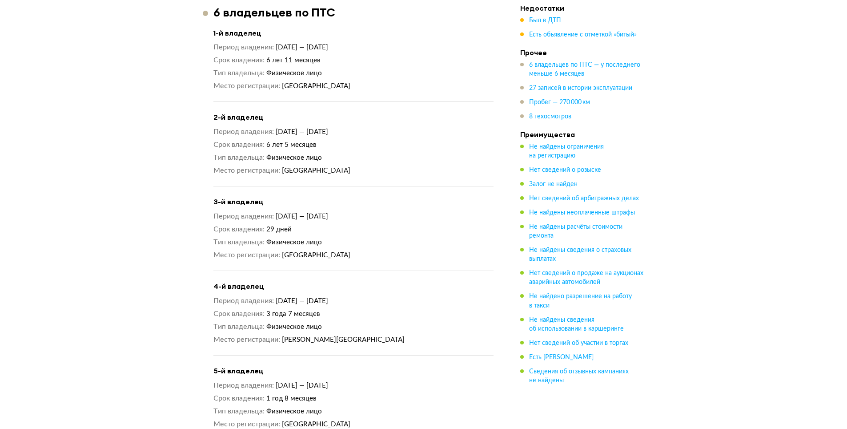
scroll to position [1023, 0]
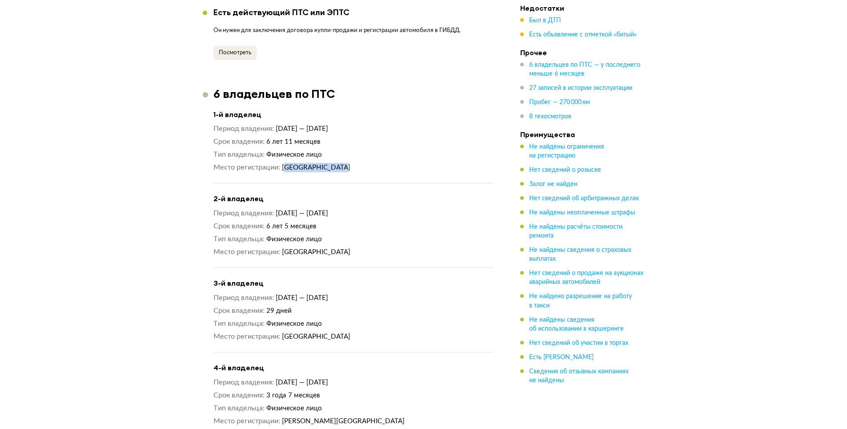
drag, startPoint x: 286, startPoint y: 157, endPoint x: 337, endPoint y: 157, distance: 51.6
click at [337, 163] on dd "[GEOGRAPHIC_DATA]" at bounding box center [388, 167] width 212 height 9
drag, startPoint x: 283, startPoint y: 237, endPoint x: 334, endPoint y: 238, distance: 51.6
click at [334, 247] on dd "[GEOGRAPHIC_DATA]" at bounding box center [388, 251] width 212 height 9
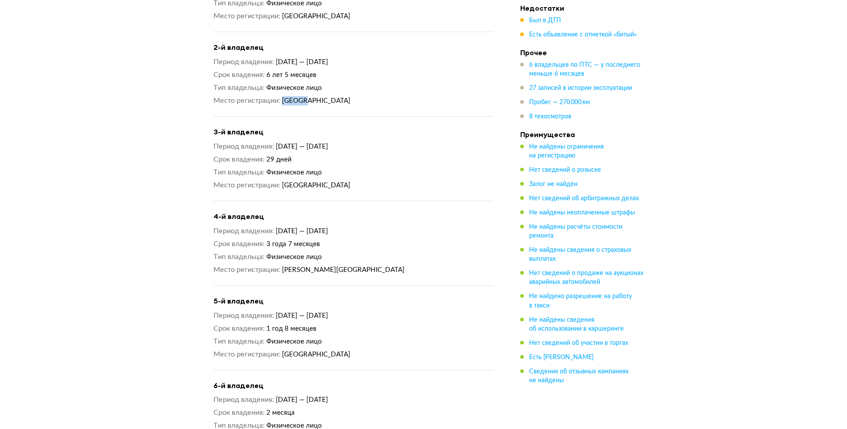
scroll to position [1201, 0]
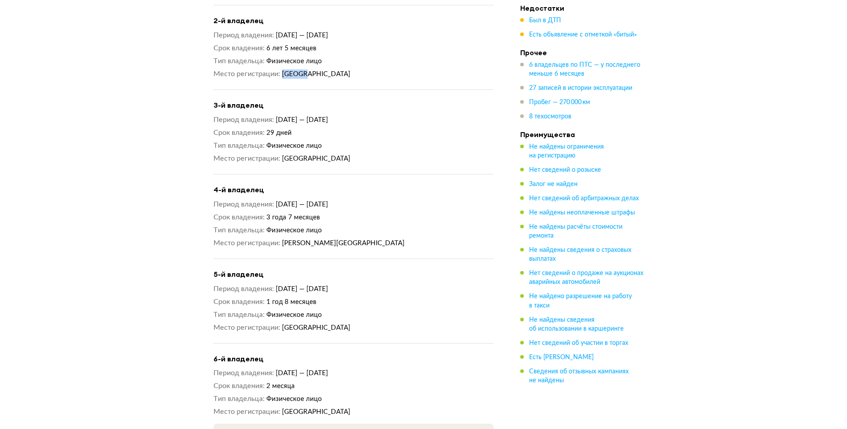
drag, startPoint x: 284, startPoint y: 311, endPoint x: 349, endPoint y: 313, distance: 65.4
click at [349, 323] on dd "[GEOGRAPHIC_DATA]" at bounding box center [388, 327] width 212 height 9
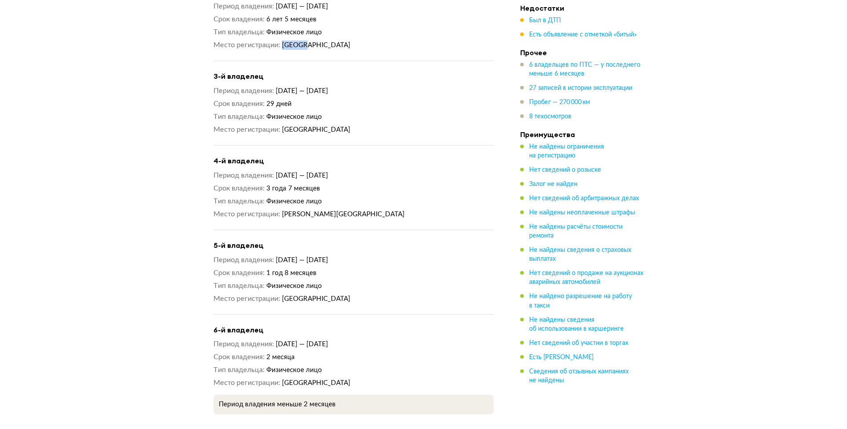
scroll to position [1245, 0]
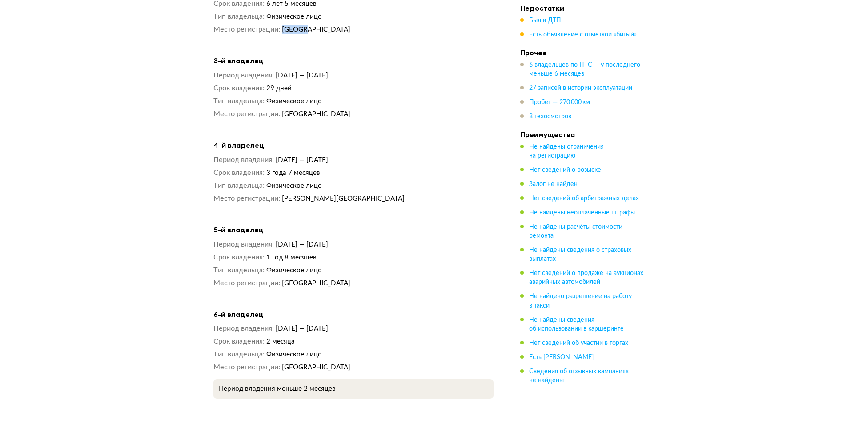
drag, startPoint x: 284, startPoint y: 344, endPoint x: 371, endPoint y: 343, distance: 87.2
click at [371, 362] on dd "[GEOGRAPHIC_DATA]" at bounding box center [388, 366] width 212 height 9
click at [429, 309] on h4 "6-й владелец" at bounding box center [353, 313] width 280 height 9
drag, startPoint x: 329, startPoint y: 312, endPoint x: 389, endPoint y: 313, distance: 60.5
click at [389, 324] on dd "[DATE] — [DATE]" at bounding box center [385, 328] width 218 height 9
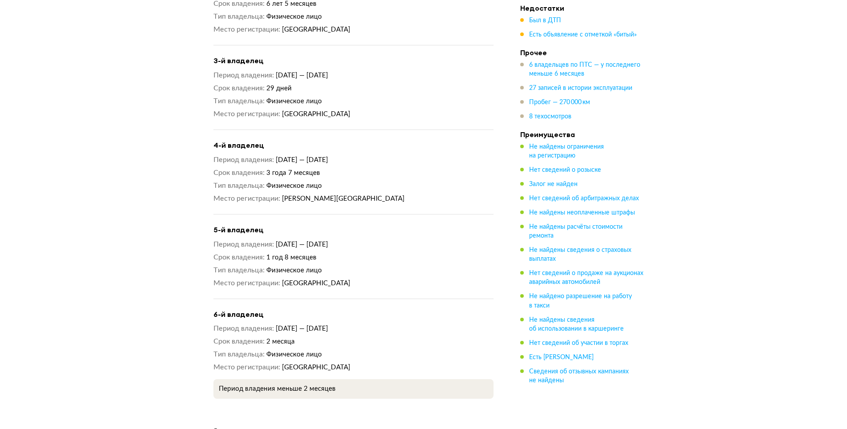
click at [410, 349] on dd "Физическое лицо" at bounding box center [379, 353] width 227 height 9
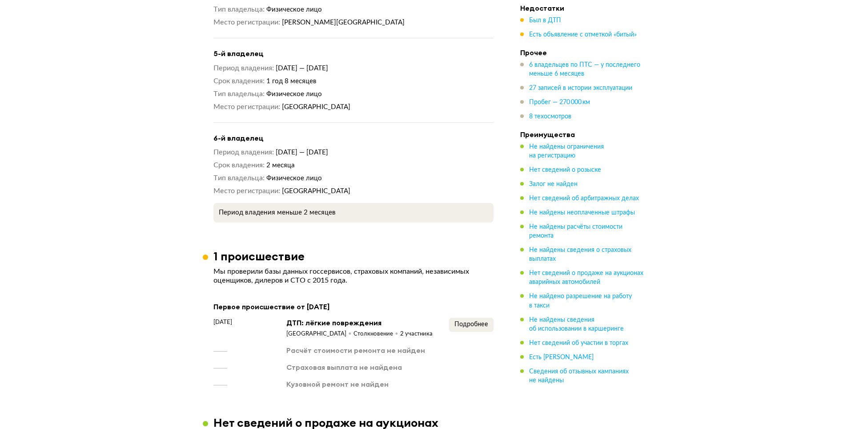
scroll to position [1423, 0]
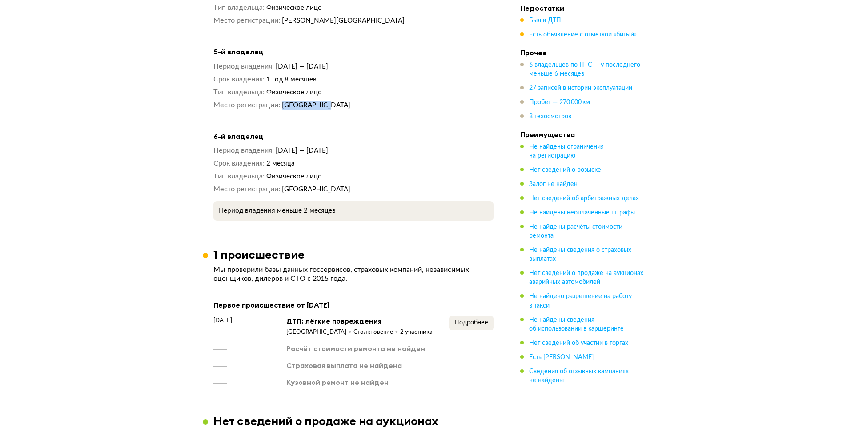
drag, startPoint x: 284, startPoint y: 85, endPoint x: 325, endPoint y: 86, distance: 41.8
click at [325, 102] on span "[GEOGRAPHIC_DATA]" at bounding box center [316, 105] width 68 height 7
drag, startPoint x: 334, startPoint y: 159, endPoint x: 331, endPoint y: 163, distance: 5.7
click at [334, 172] on dd "Физическое лицо" at bounding box center [379, 176] width 227 height 9
drag, startPoint x: 302, startPoint y: 168, endPoint x: 381, endPoint y: 166, distance: 79.2
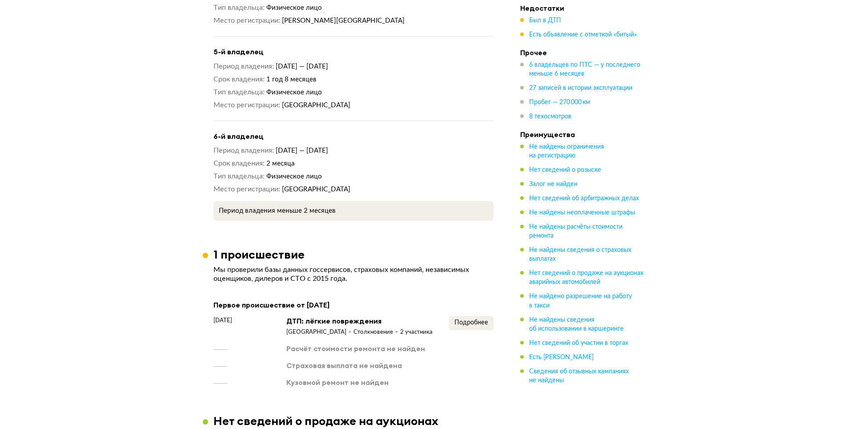
click at [381, 185] on dd "[GEOGRAPHIC_DATA]" at bounding box center [388, 189] width 212 height 9
click at [342, 247] on div "1 происшествие" at bounding box center [353, 254] width 301 height 14
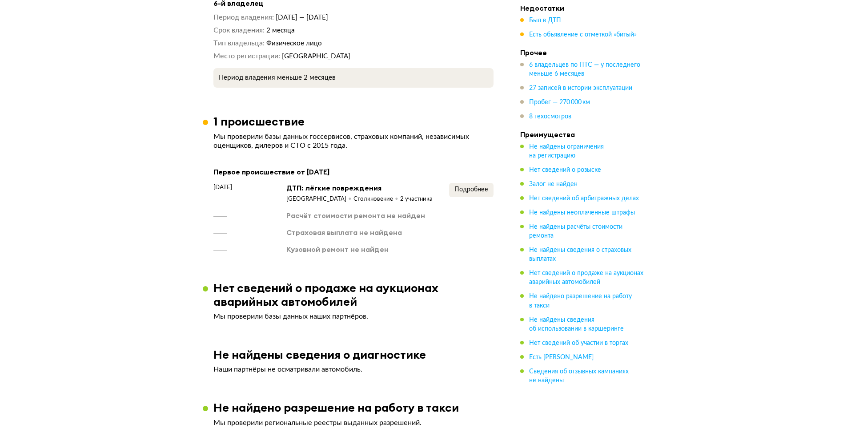
scroll to position [1556, 0]
drag, startPoint x: 301, startPoint y: 57, endPoint x: 326, endPoint y: 56, distance: 25.0
click at [326, 73] on p "Период владения меньше 2 месяцев" at bounding box center [353, 77] width 269 height 9
click at [328, 165] on div "Первое происшествие от [DATE]" at bounding box center [353, 171] width 280 height 12
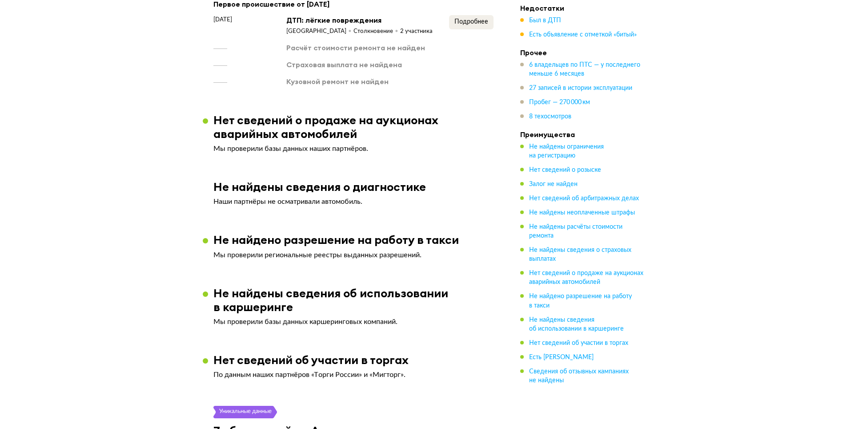
scroll to position [1645, 0]
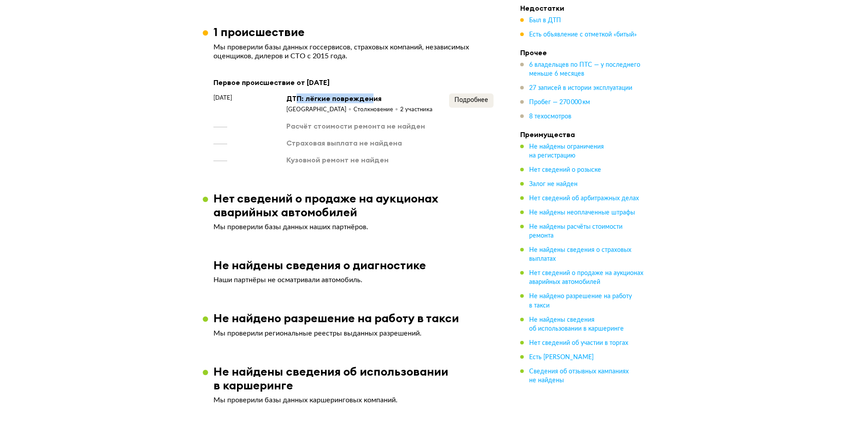
drag, startPoint x: 297, startPoint y: 77, endPoint x: 368, endPoint y: 76, distance: 70.3
click at [368, 93] on div "ДТП: лёгкие повреждения" at bounding box center [359, 98] width 146 height 10
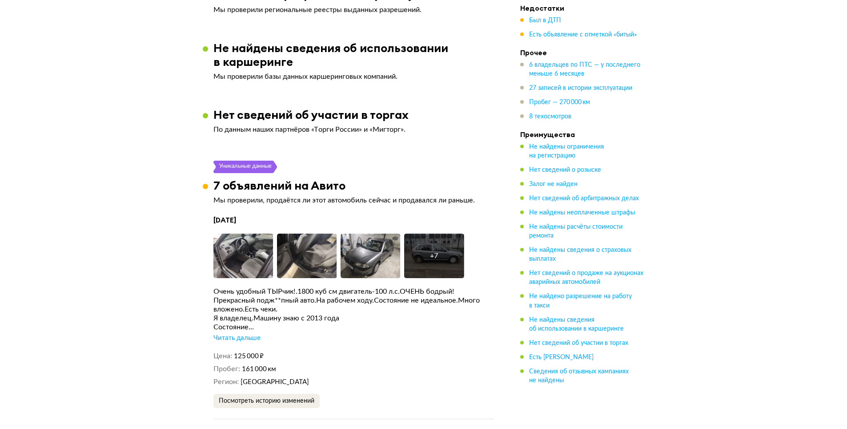
scroll to position [2001, 0]
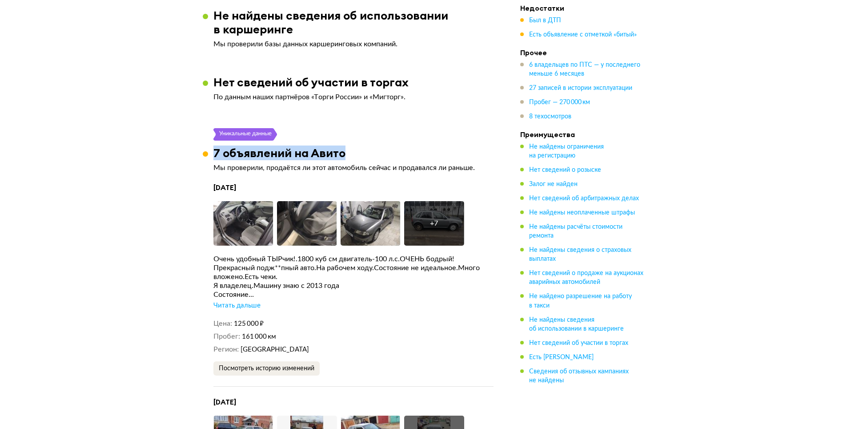
drag, startPoint x: 213, startPoint y: 134, endPoint x: 367, endPoint y: 134, distance: 153.4
click at [366, 146] on div "7 объявлений на Авито" at bounding box center [353, 153] width 301 height 14
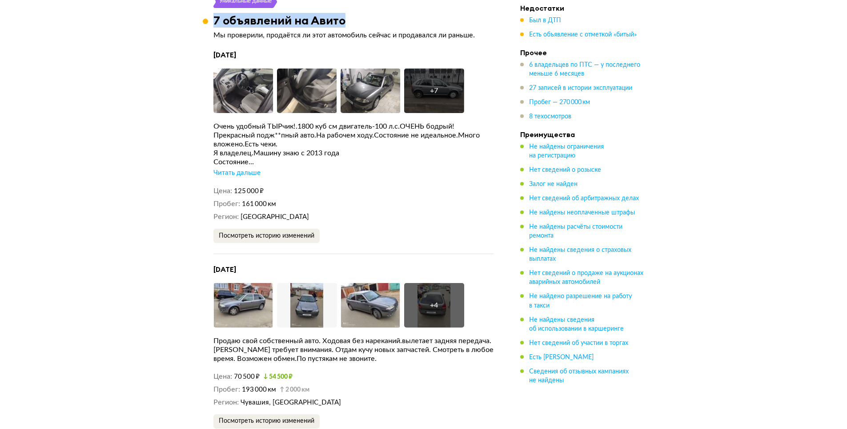
scroll to position [2134, 0]
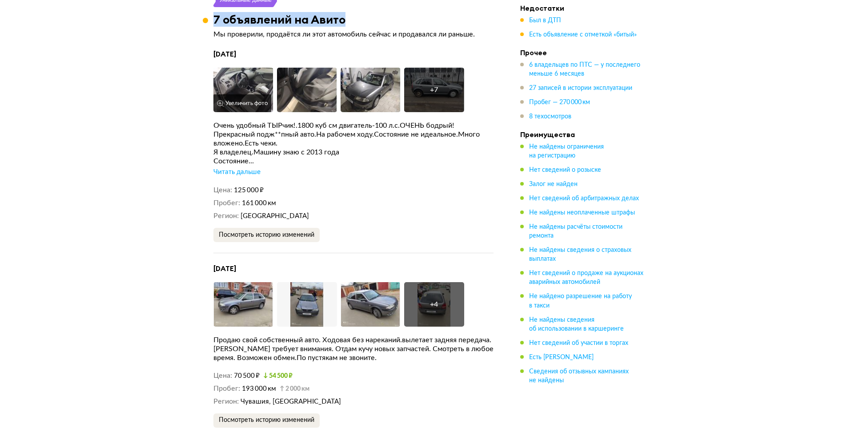
click at [249, 94] on button "Увеличить фото" at bounding box center [242, 103] width 58 height 18
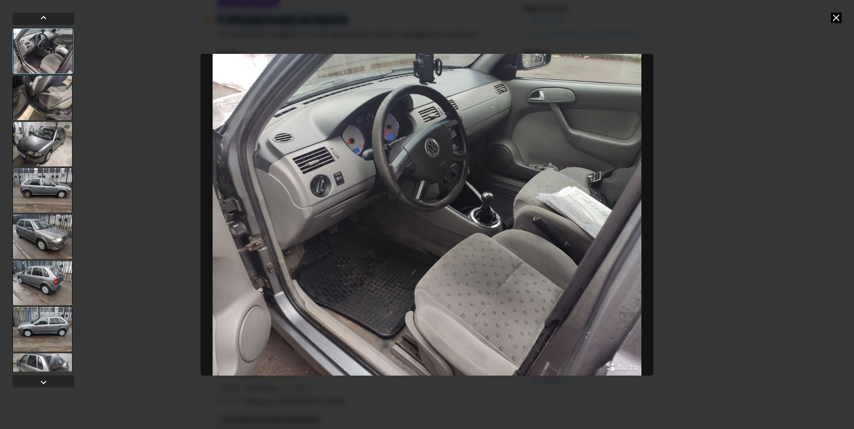
click at [53, 99] on div at bounding box center [42, 98] width 60 height 44
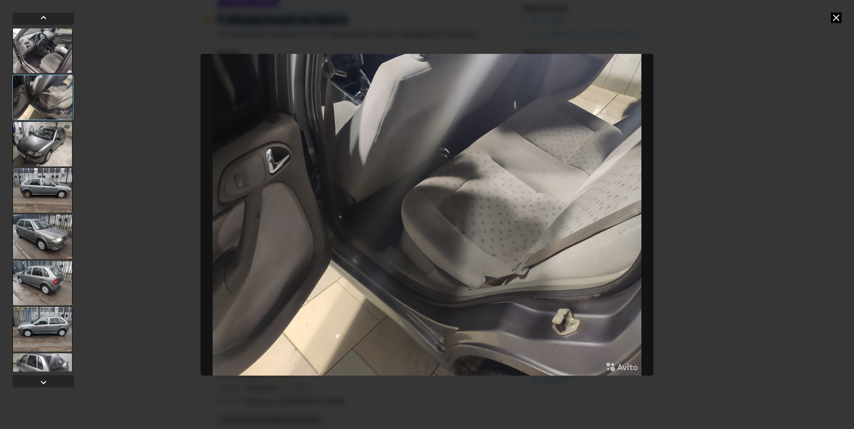
click at [45, 149] on div at bounding box center [42, 144] width 60 height 44
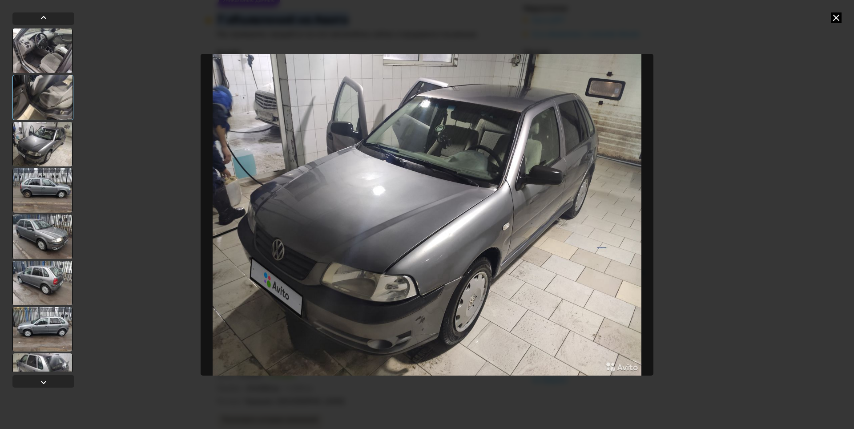
click at [52, 190] on div at bounding box center [42, 190] width 60 height 44
click at [56, 197] on div at bounding box center [42, 190] width 60 height 44
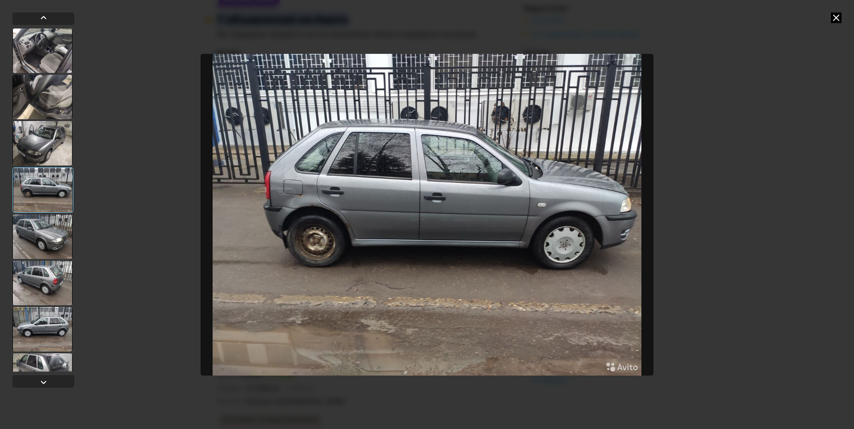
click at [50, 242] on div at bounding box center [42, 236] width 60 height 44
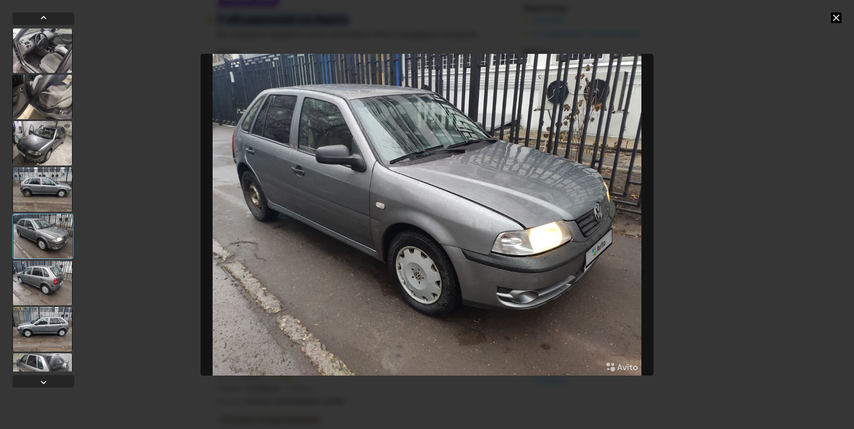
click at [45, 285] on div at bounding box center [42, 283] width 60 height 44
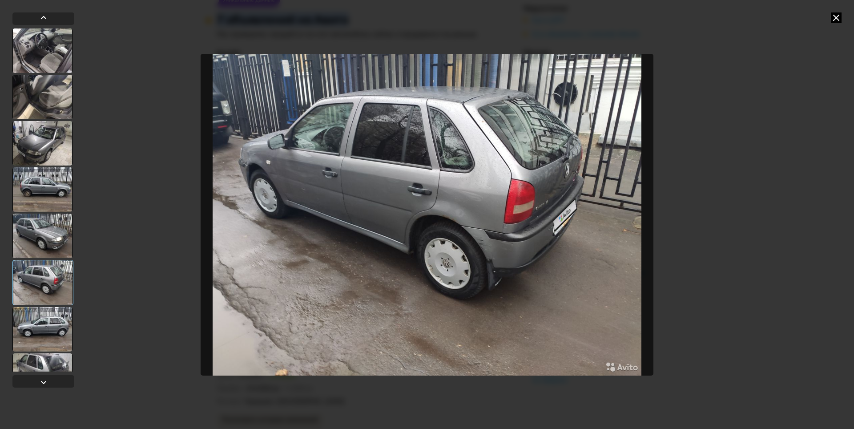
click at [44, 329] on div at bounding box center [42, 329] width 60 height 44
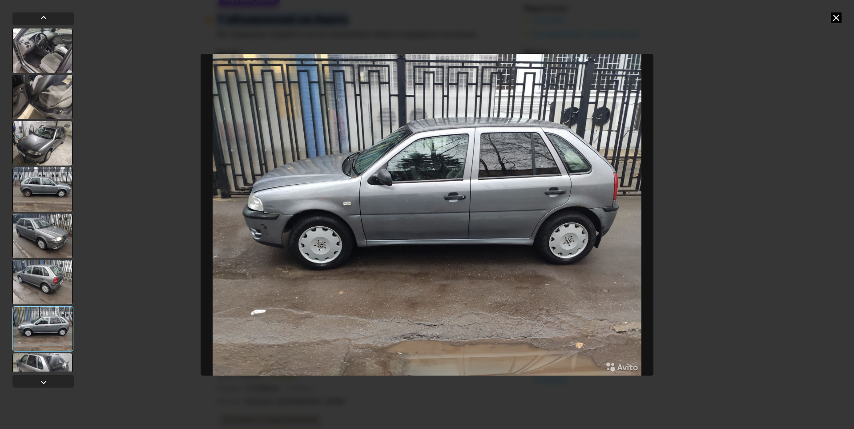
click at [833, 19] on icon at bounding box center [836, 17] width 11 height 11
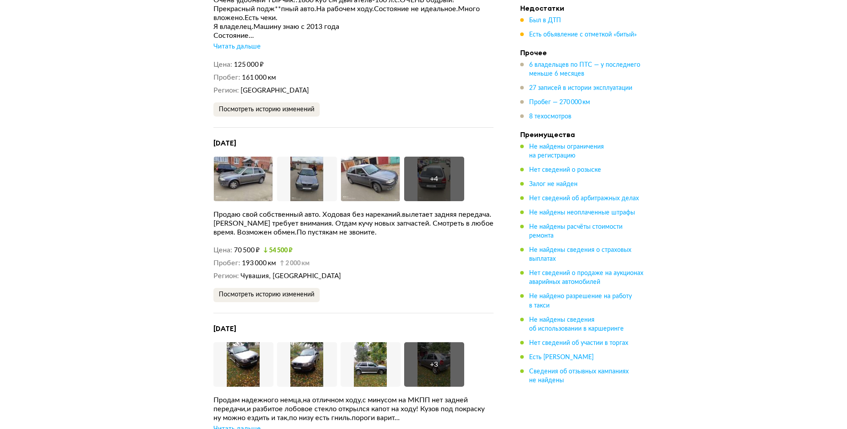
scroll to position [2268, 0]
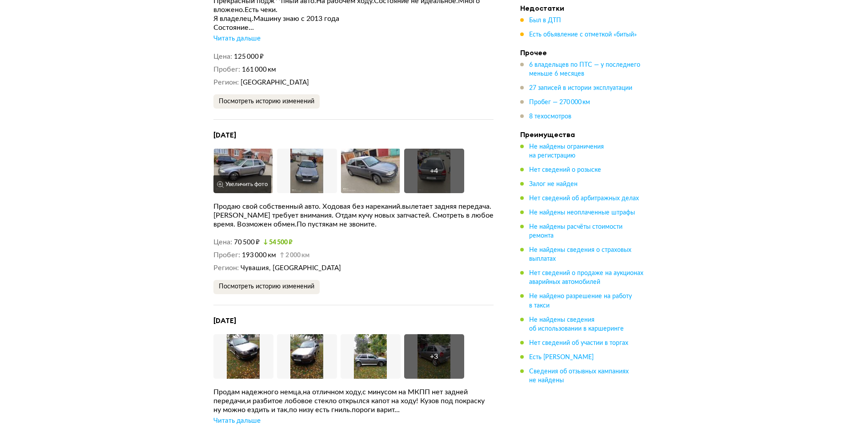
click at [263, 175] on button "Увеличить фото" at bounding box center [242, 184] width 58 height 18
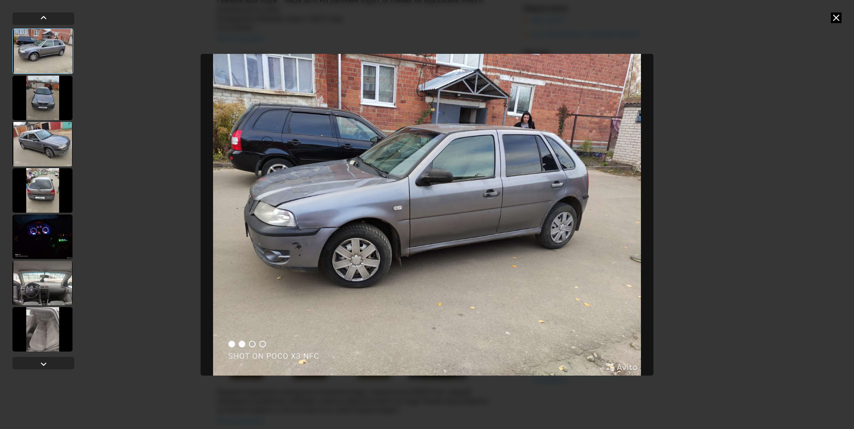
click at [57, 141] on div at bounding box center [42, 144] width 60 height 44
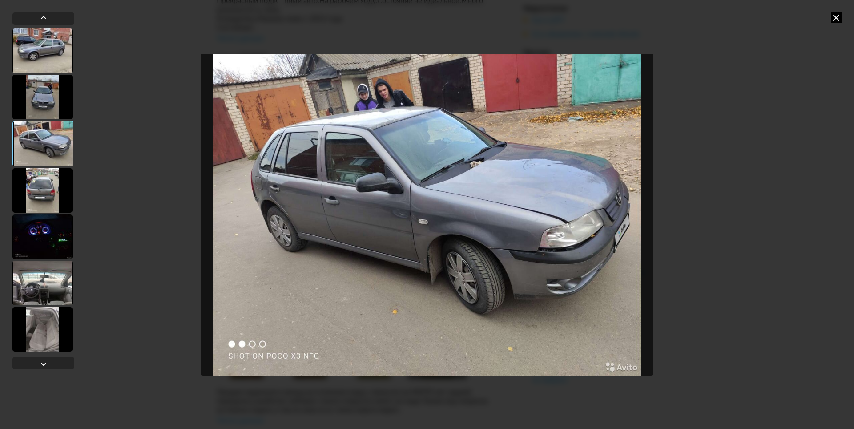
click at [49, 236] on div at bounding box center [42, 236] width 60 height 44
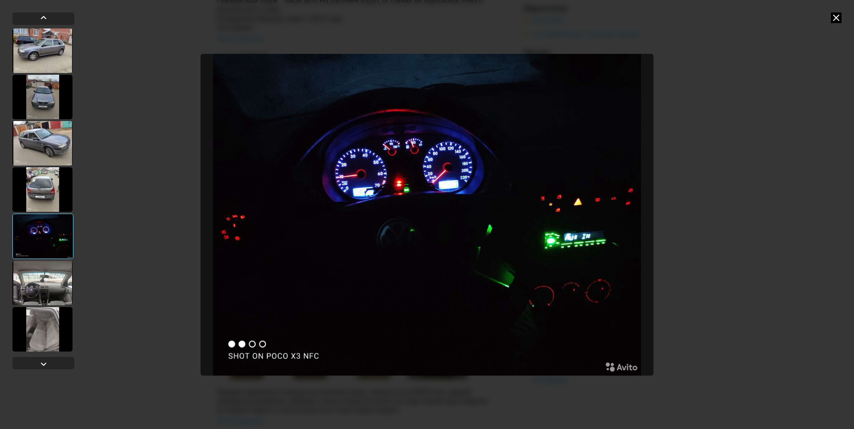
click at [47, 191] on div at bounding box center [42, 189] width 60 height 44
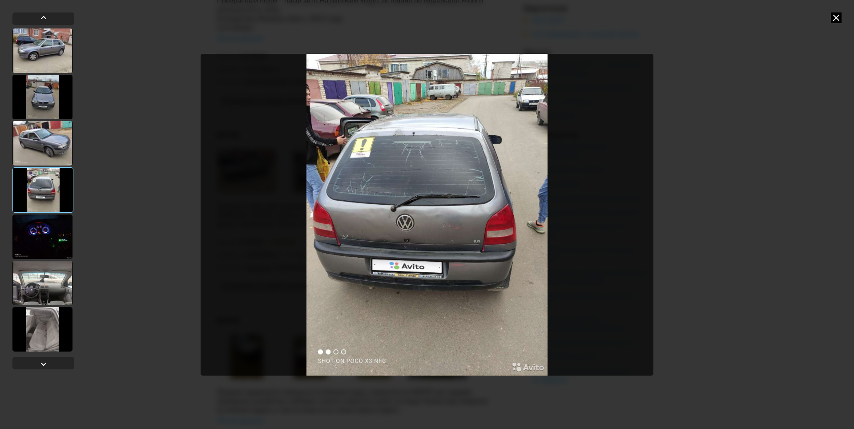
click at [44, 145] on div at bounding box center [42, 143] width 60 height 44
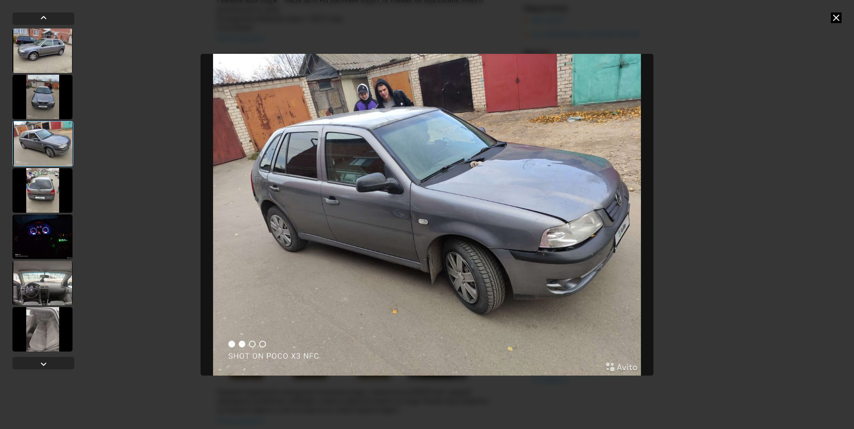
click at [55, 323] on div at bounding box center [42, 329] width 60 height 44
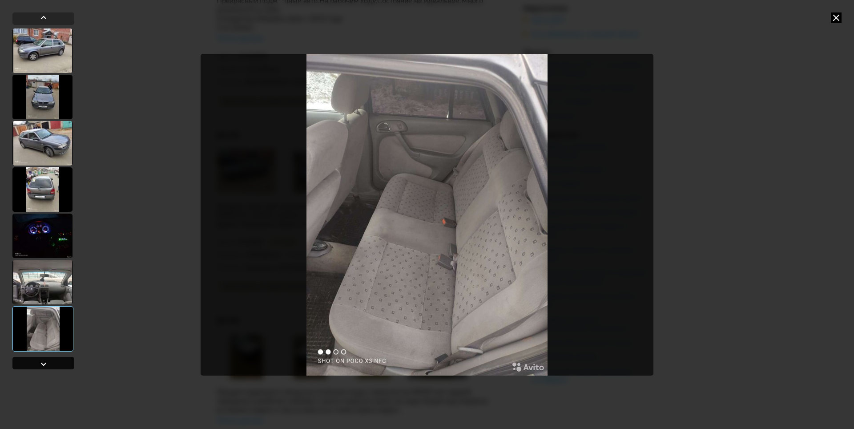
click at [52, 359] on div at bounding box center [43, 363] width 62 height 12
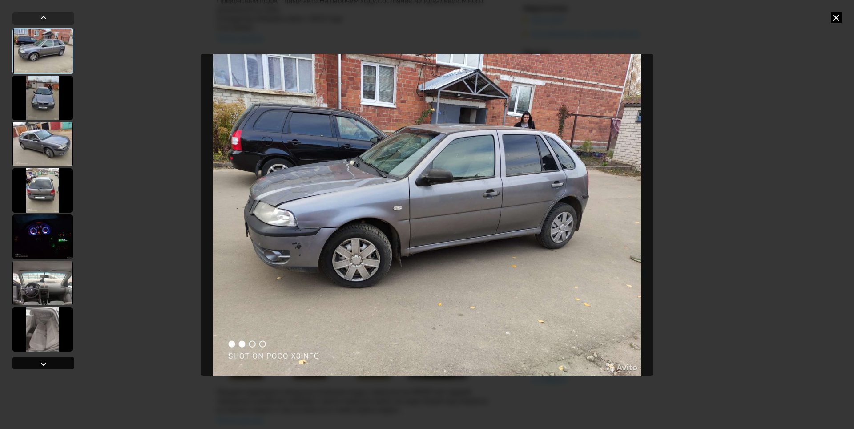
click at [51, 359] on div at bounding box center [43, 363] width 62 height 12
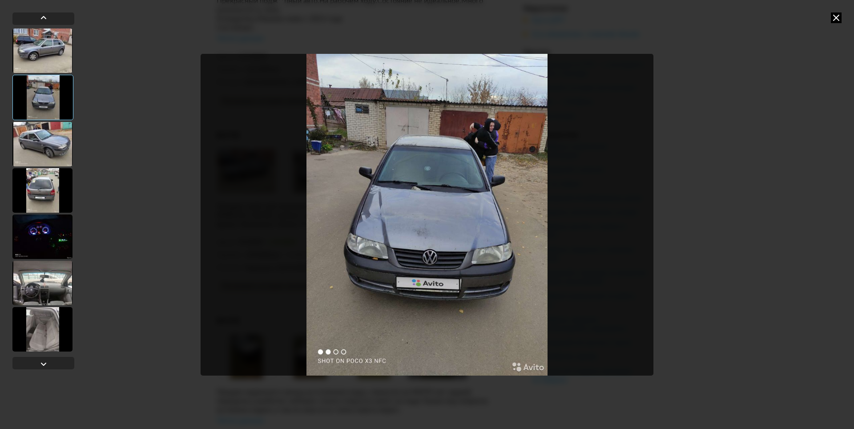
click at [833, 20] on icon at bounding box center [836, 17] width 11 height 11
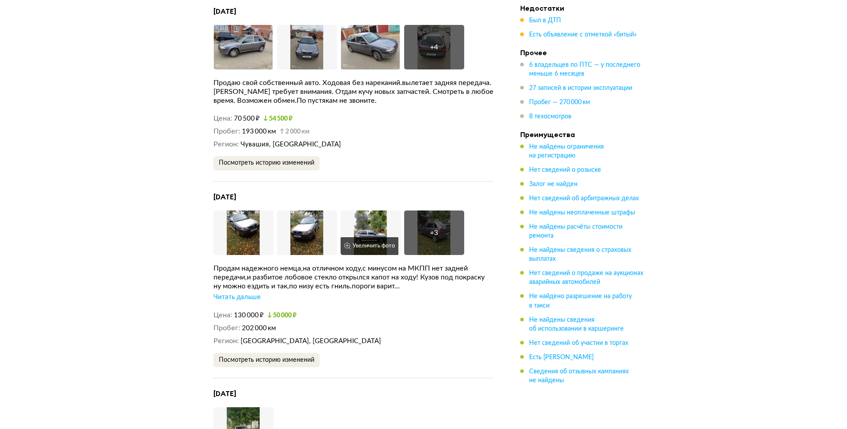
scroll to position [2401, 0]
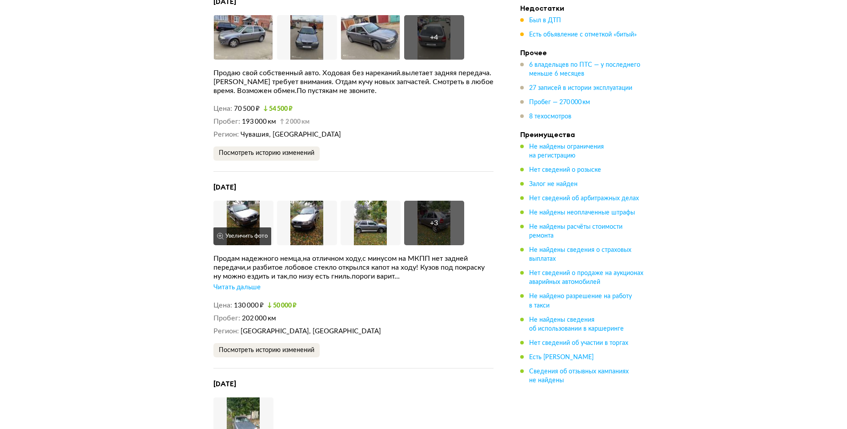
click at [235, 201] on img at bounding box center [243, 223] width 60 height 44
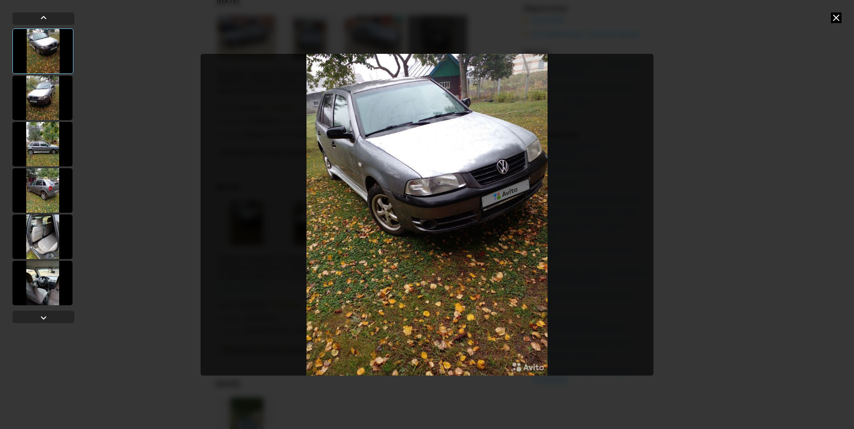
click at [31, 115] on div at bounding box center [42, 98] width 60 height 44
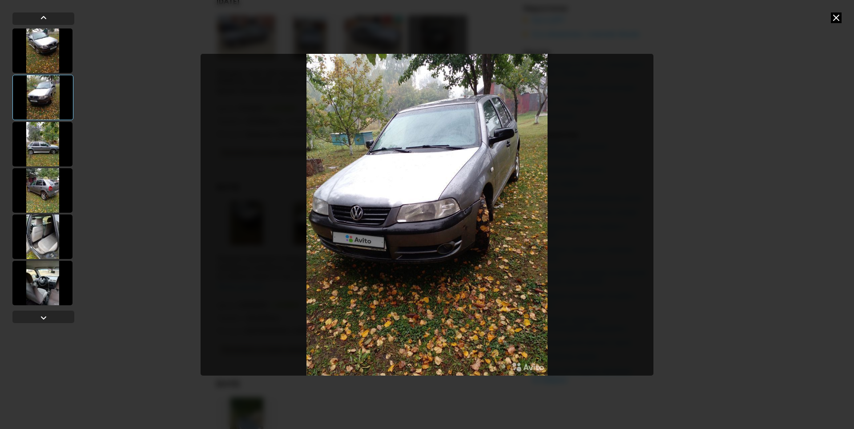
click at [39, 139] on div at bounding box center [42, 144] width 60 height 44
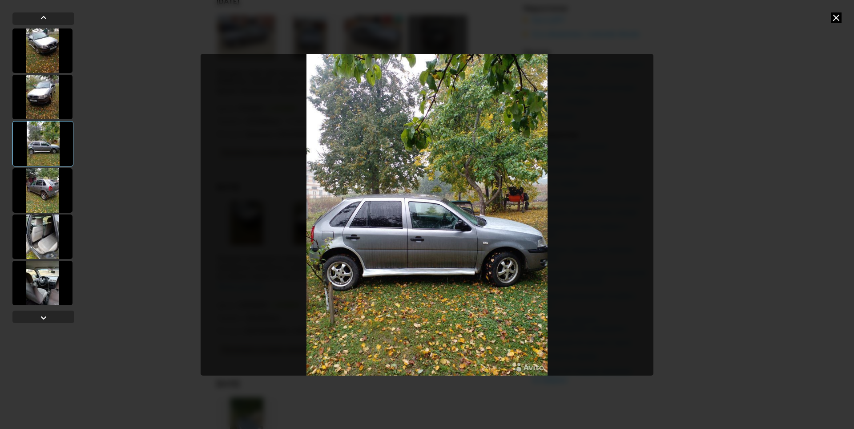
click at [40, 198] on div at bounding box center [42, 190] width 60 height 44
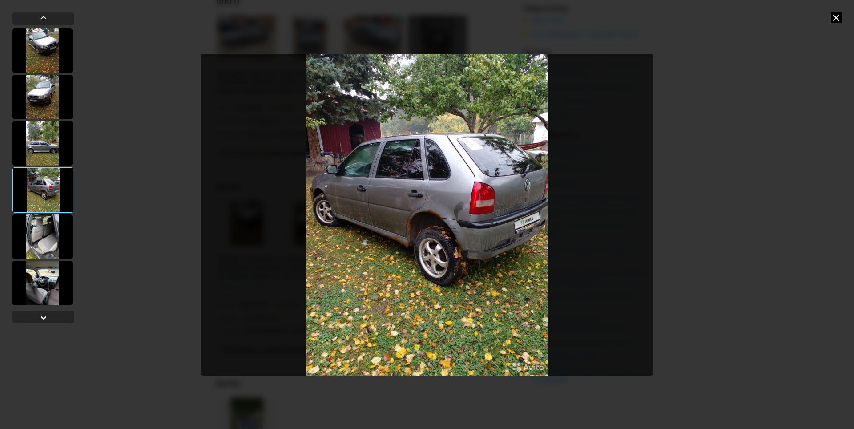
click at [38, 235] on div at bounding box center [42, 236] width 60 height 44
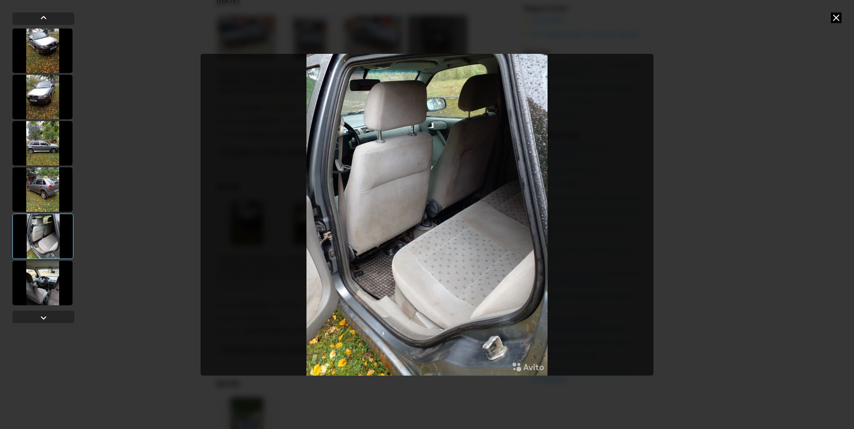
click at [834, 20] on icon at bounding box center [836, 17] width 11 height 11
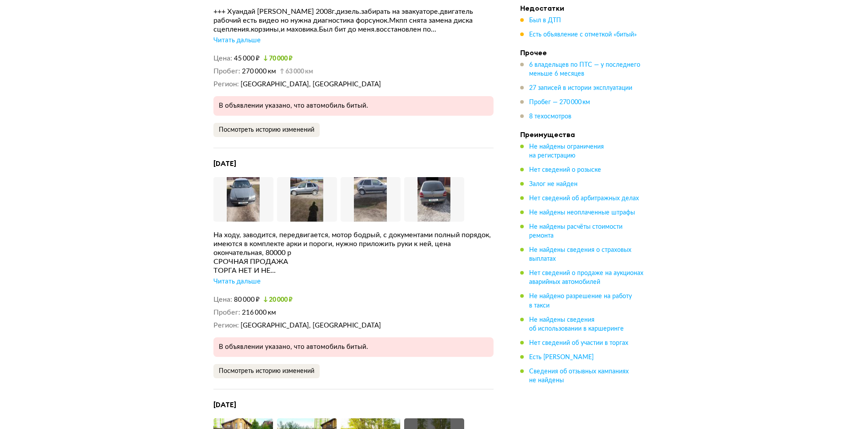
scroll to position [2846, 0]
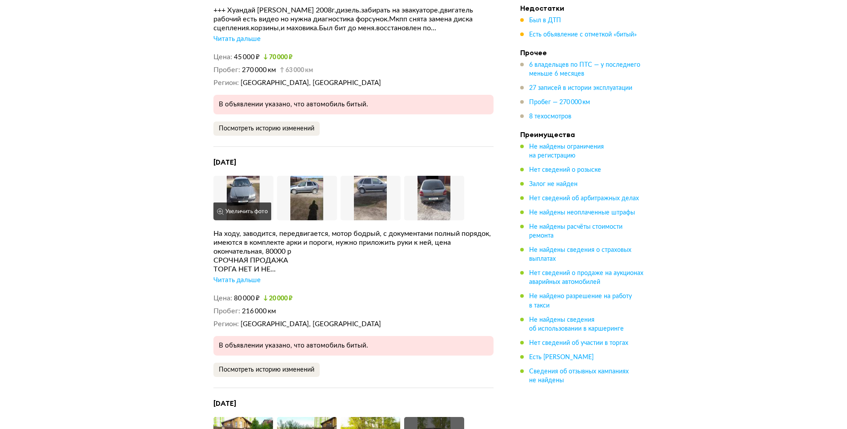
click at [237, 176] on img at bounding box center [243, 198] width 60 height 44
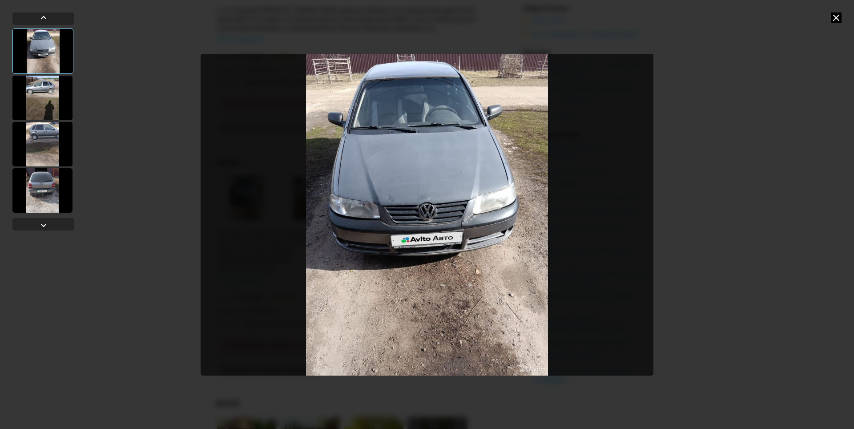
click at [44, 100] on div at bounding box center [42, 98] width 60 height 44
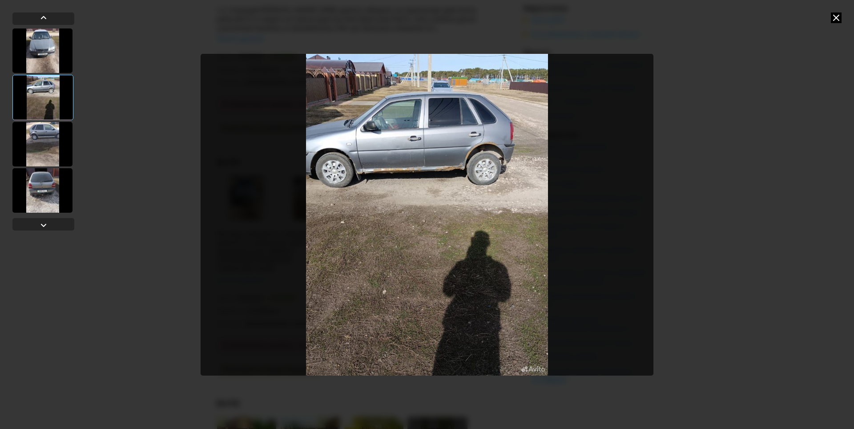
click at [48, 149] on div at bounding box center [42, 144] width 60 height 44
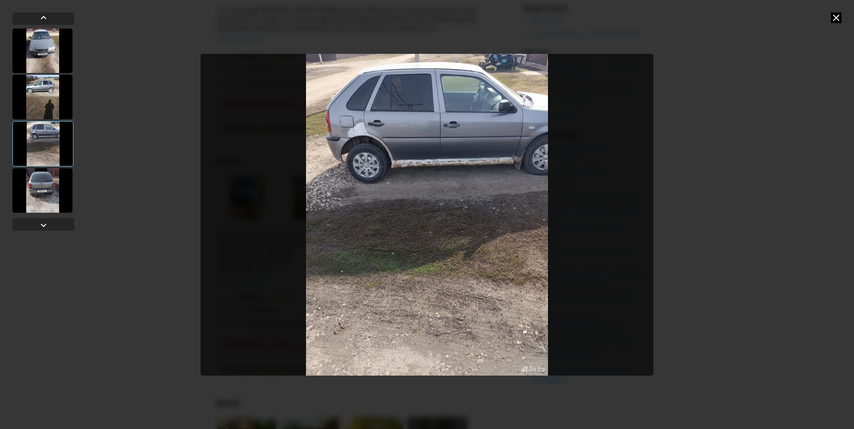
click at [44, 193] on div at bounding box center [42, 190] width 60 height 44
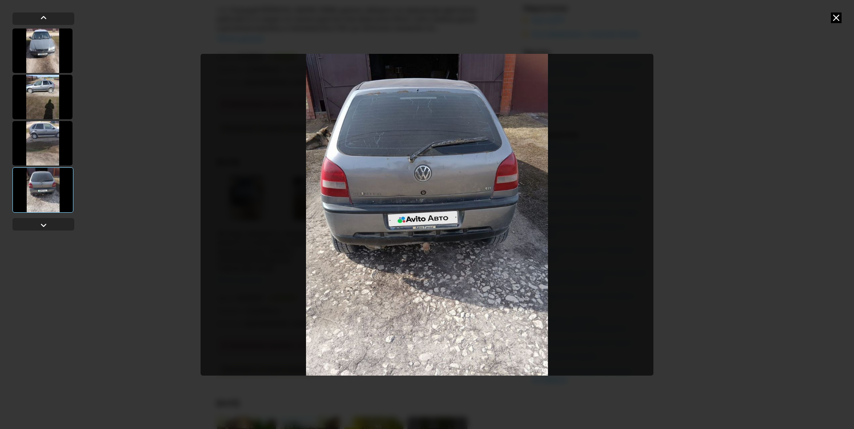
click at [835, 18] on icon at bounding box center [836, 17] width 11 height 11
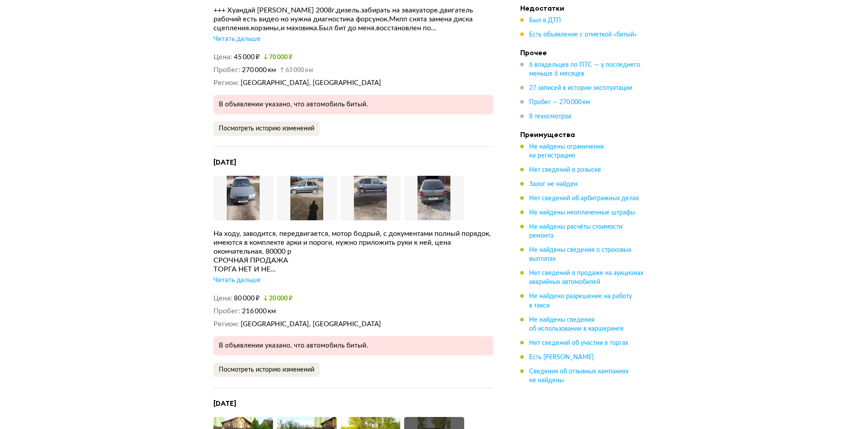
click at [419, 176] on img at bounding box center [434, 198] width 60 height 44
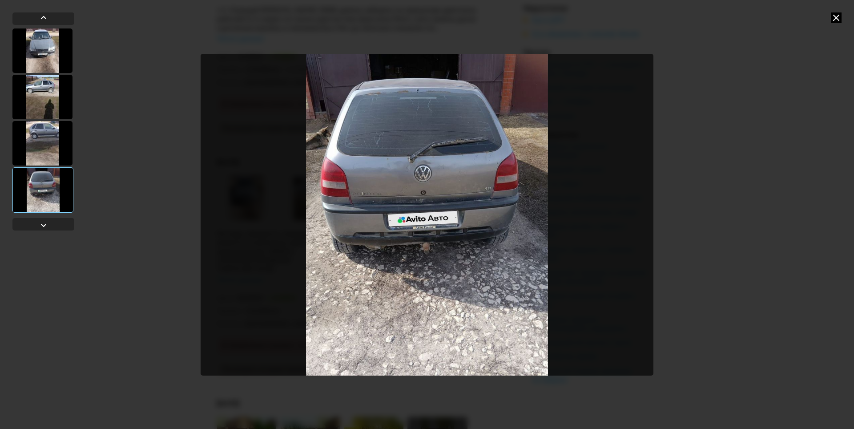
click at [836, 16] on icon at bounding box center [836, 17] width 11 height 11
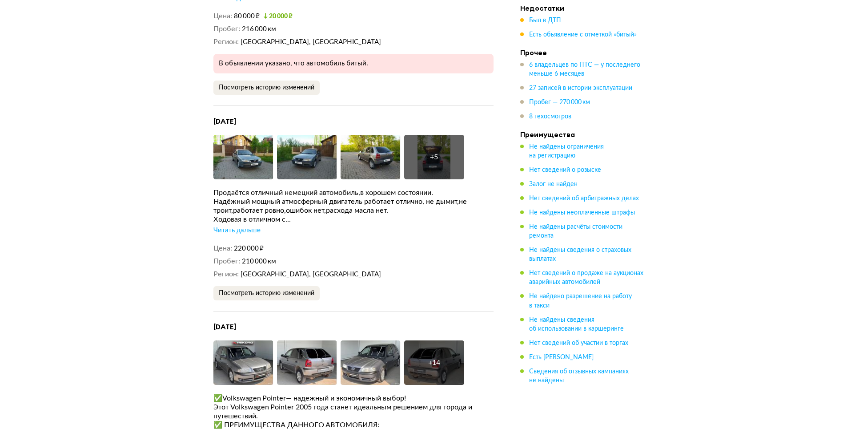
scroll to position [3113, 0]
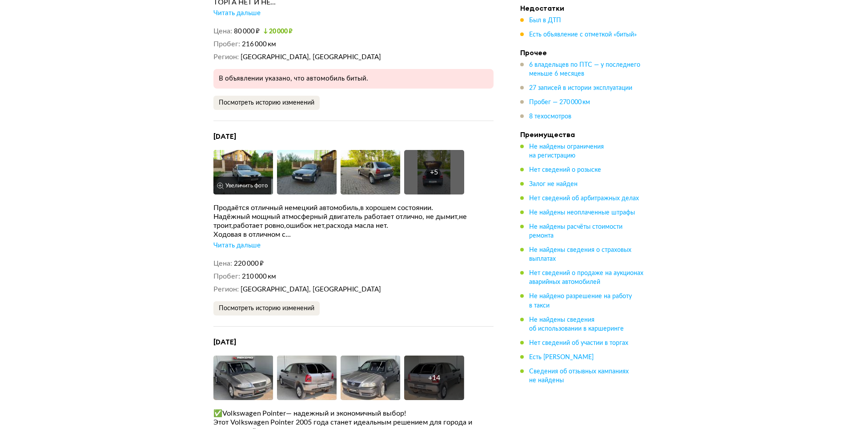
click at [238, 150] on img at bounding box center [243, 172] width 60 height 44
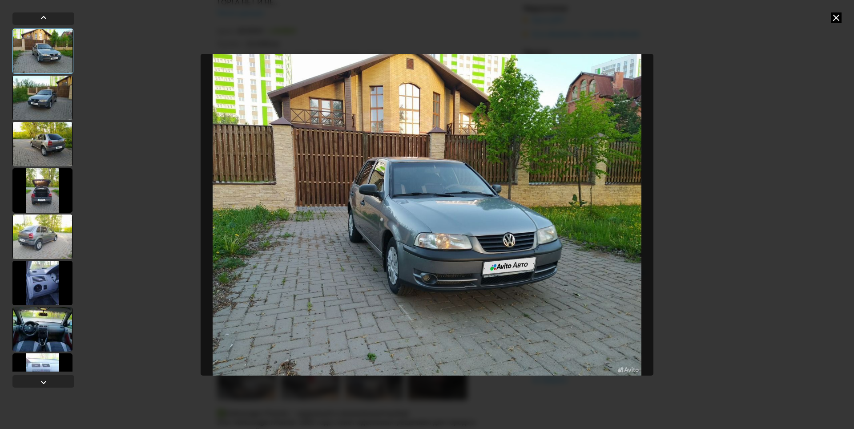
click at [33, 89] on div at bounding box center [42, 98] width 60 height 44
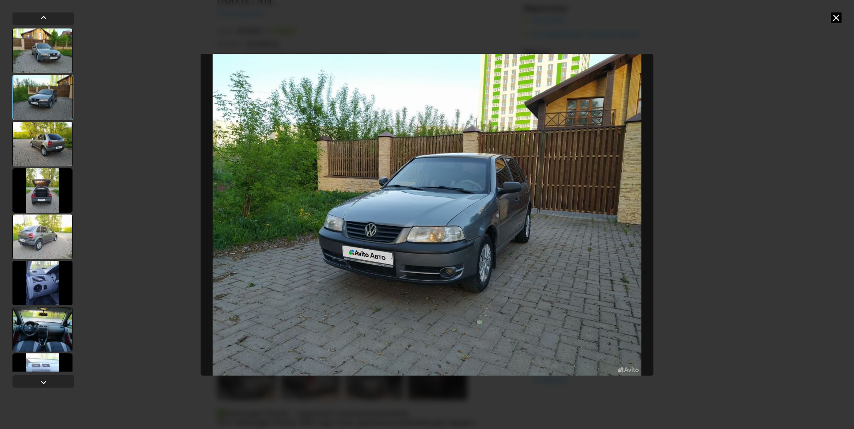
click at [34, 142] on div at bounding box center [42, 144] width 60 height 44
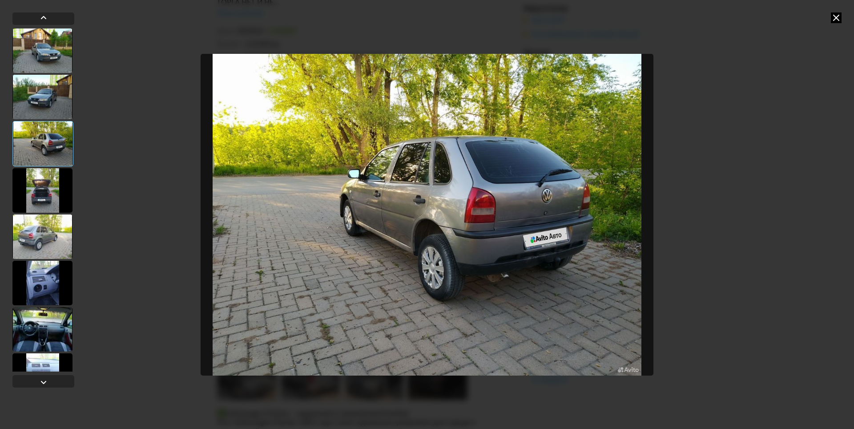
click at [56, 184] on div at bounding box center [42, 190] width 60 height 44
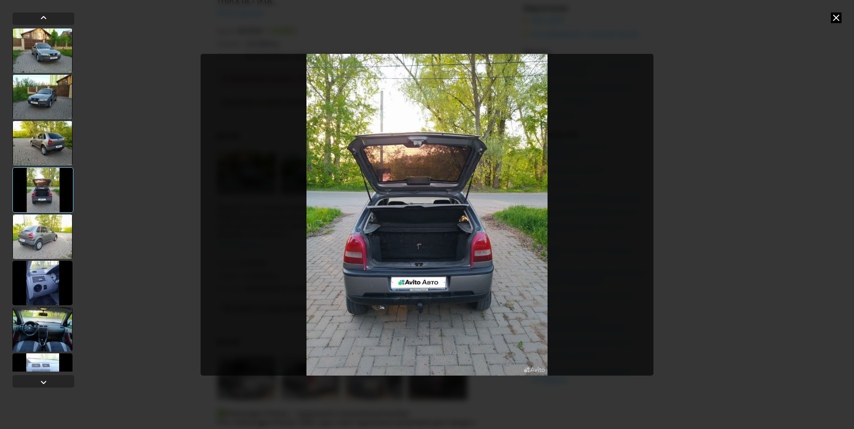
click at [36, 243] on div at bounding box center [42, 236] width 60 height 44
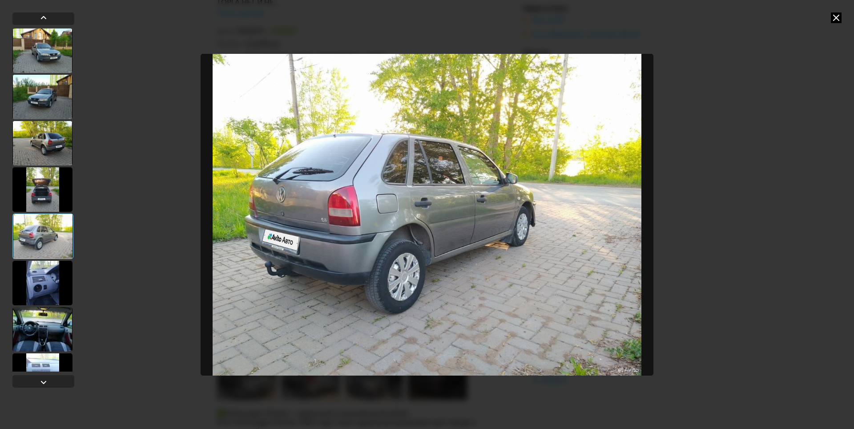
click at [28, 297] on div at bounding box center [42, 283] width 60 height 44
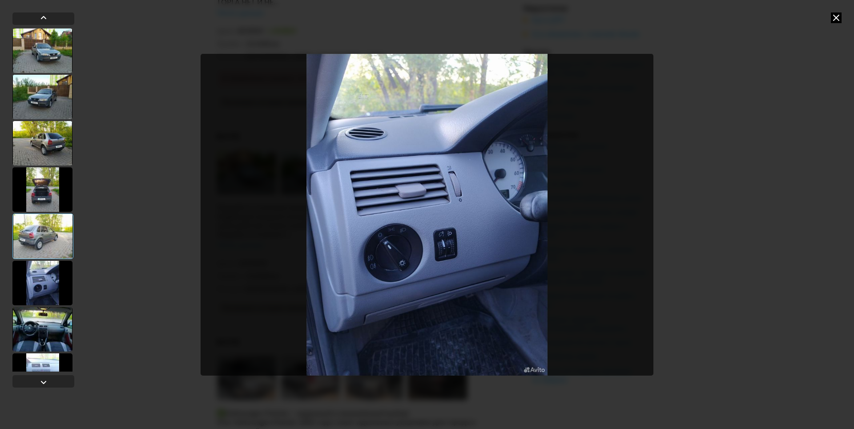
click at [30, 331] on div at bounding box center [42, 329] width 60 height 44
click at [34, 328] on div at bounding box center [42, 329] width 60 height 44
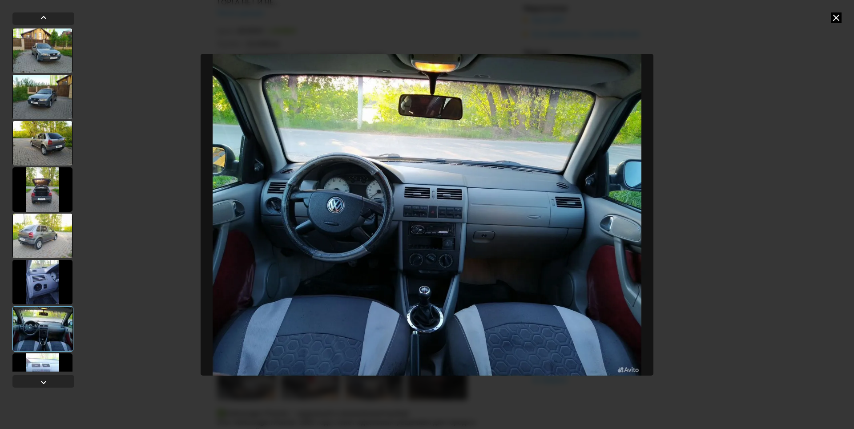
click at [42, 361] on div at bounding box center [42, 375] width 60 height 44
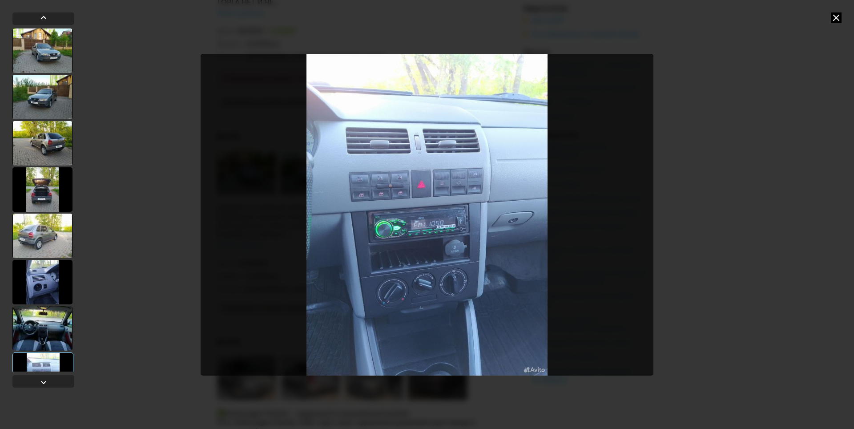
click at [837, 19] on icon at bounding box center [836, 17] width 11 height 11
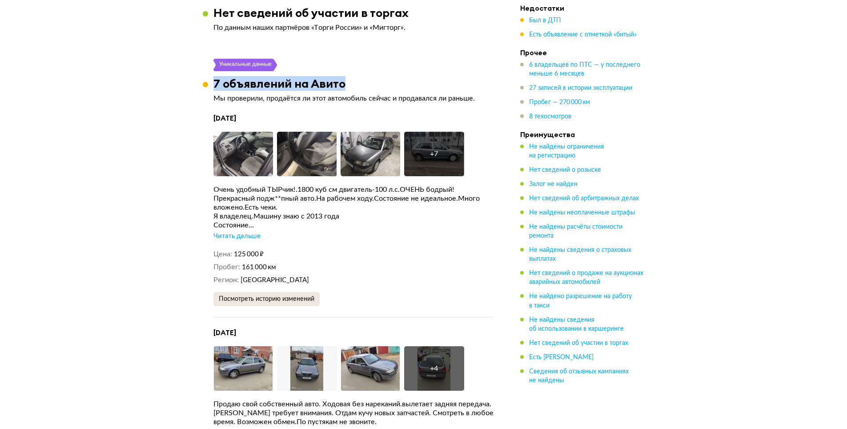
scroll to position [2179, 0]
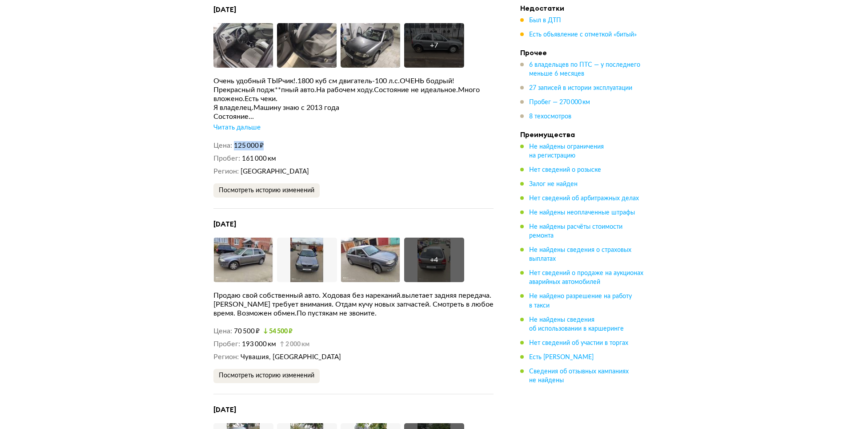
drag, startPoint x: 235, startPoint y: 125, endPoint x: 263, endPoint y: 125, distance: 28.0
click at [263, 142] on span "125 000 ₽" at bounding box center [249, 145] width 30 height 7
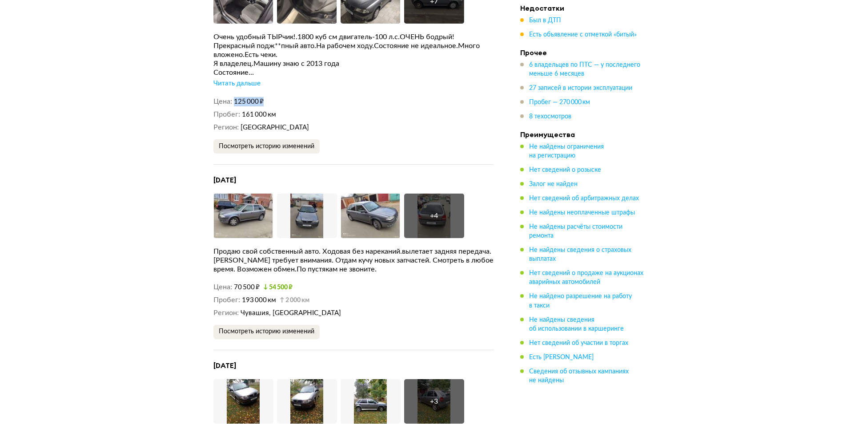
scroll to position [2223, 0]
drag, startPoint x: 234, startPoint y: 265, endPoint x: 260, endPoint y: 264, distance: 25.9
click at [260, 282] on dd "70 500 ₽ 54 500 ₽" at bounding box center [364, 286] width 260 height 9
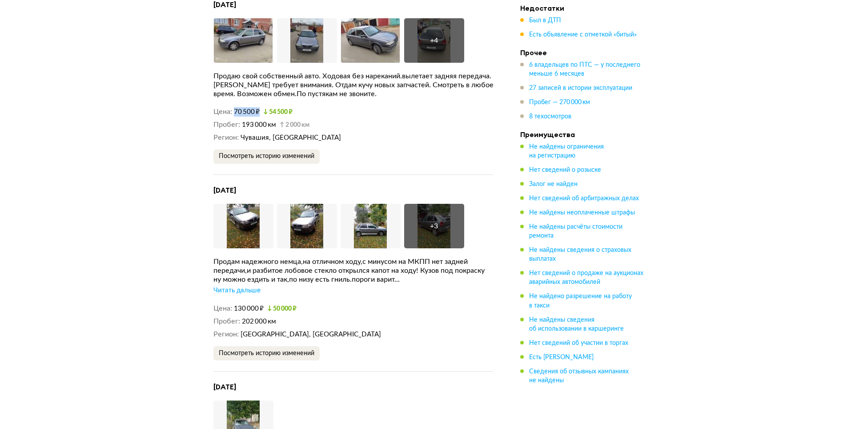
scroll to position [2401, 0]
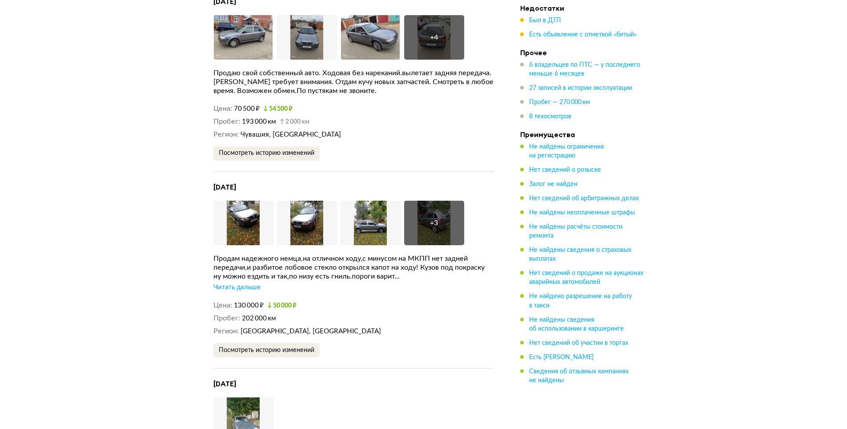
click at [340, 301] on dd "130 000 ₽ 50 000 ₽" at bounding box center [364, 305] width 260 height 9
drag, startPoint x: 234, startPoint y: 283, endPoint x: 263, endPoint y: 281, distance: 28.5
click at [263, 302] on span "130 000 ₽" at bounding box center [249, 305] width 30 height 7
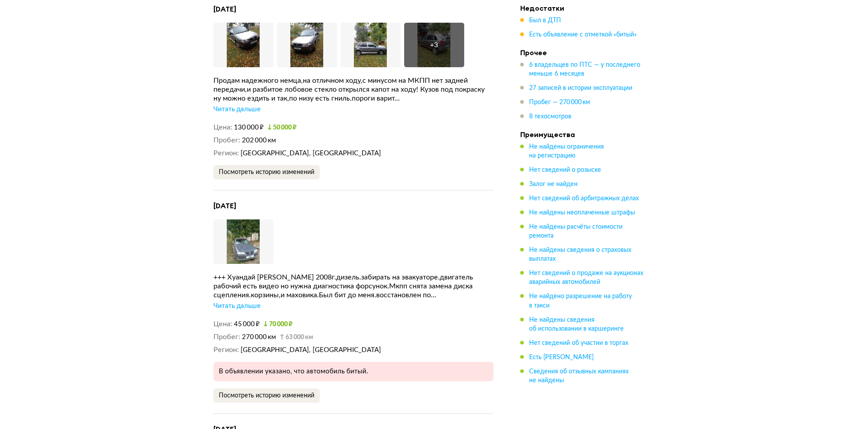
click at [397, 219] on div "Увеличить фото" at bounding box center [353, 241] width 280 height 44
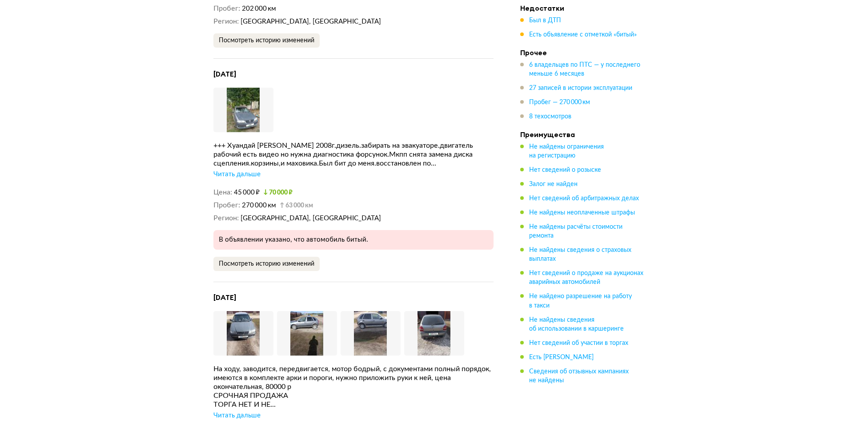
scroll to position [2712, 0]
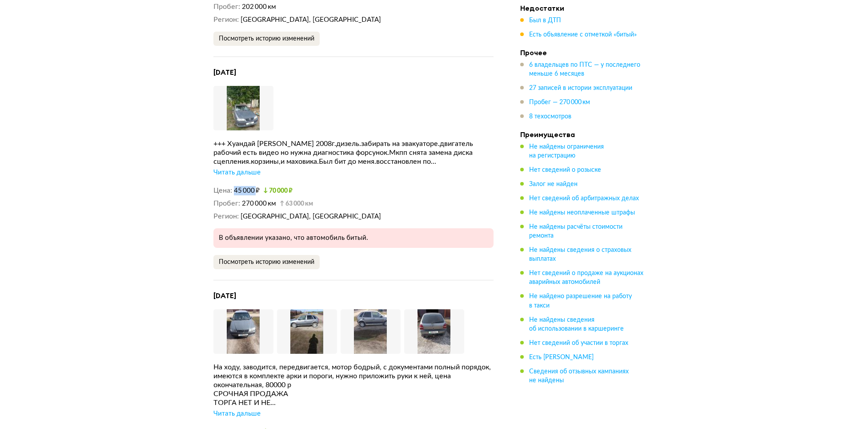
drag, startPoint x: 235, startPoint y: 169, endPoint x: 257, endPoint y: 167, distance: 21.9
click at [257, 187] on span "45 000 ₽" at bounding box center [247, 190] width 26 height 7
click at [349, 389] on div "СРОЧНАЯ ПРОДАЖА" at bounding box center [353, 393] width 280 height 9
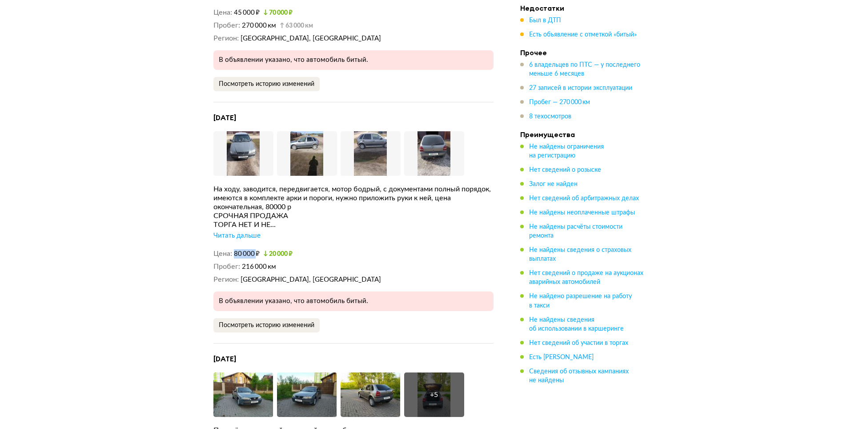
drag, startPoint x: 233, startPoint y: 229, endPoint x: 257, endPoint y: 229, distance: 24.0
click at [257, 249] on dl "Цена 80 000 ₽ 20 000 ₽" at bounding box center [353, 253] width 280 height 9
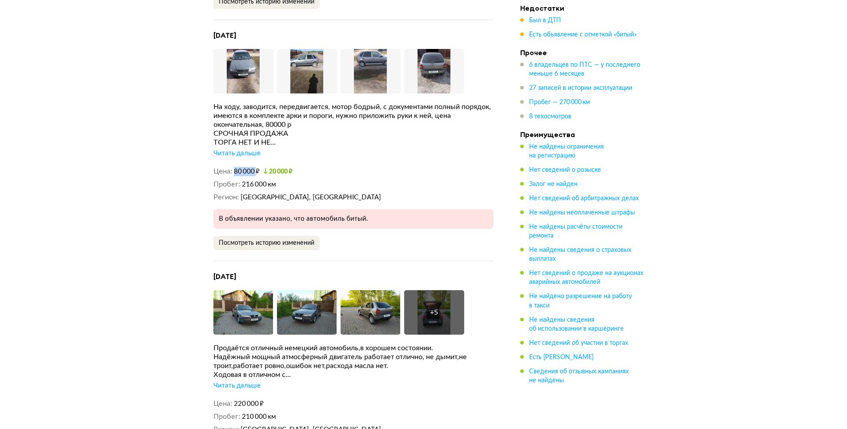
scroll to position [3068, 0]
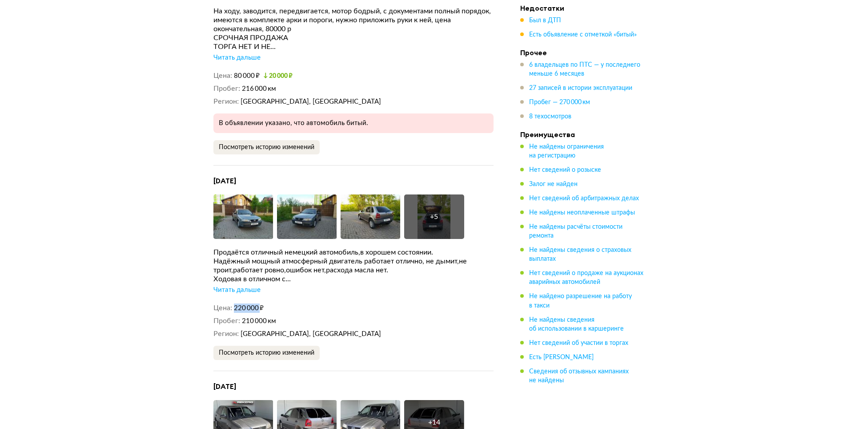
drag, startPoint x: 235, startPoint y: 284, endPoint x: 261, endPoint y: 283, distance: 26.2
click at [261, 305] on span "220 000 ₽" at bounding box center [249, 308] width 30 height 7
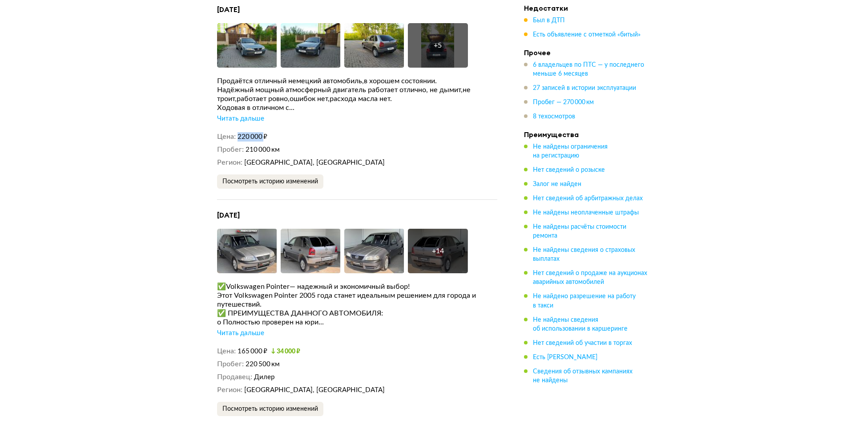
scroll to position [3246, 0]
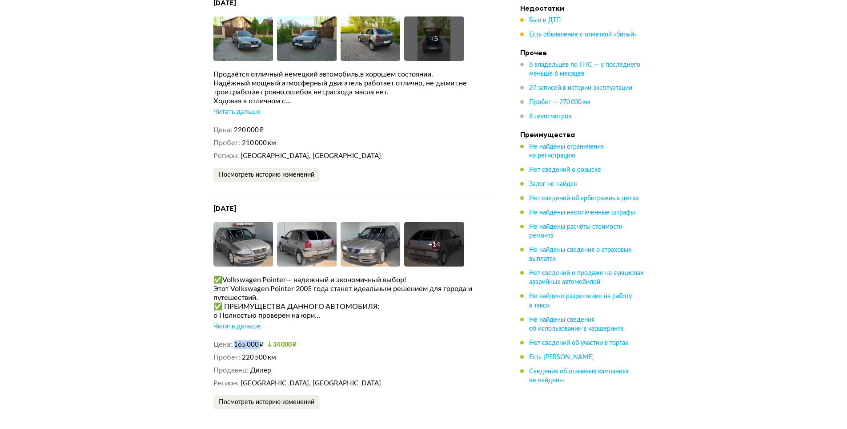
drag, startPoint x: 235, startPoint y: 321, endPoint x: 261, endPoint y: 317, distance: 27.0
click at [261, 341] on span "165 000 ₽" at bounding box center [249, 344] width 30 height 7
click at [365, 168] on div "Посмотреть историю изменений" at bounding box center [353, 175] width 280 height 14
click at [273, 395] on button "Посмотреть историю изменений" at bounding box center [266, 402] width 106 height 14
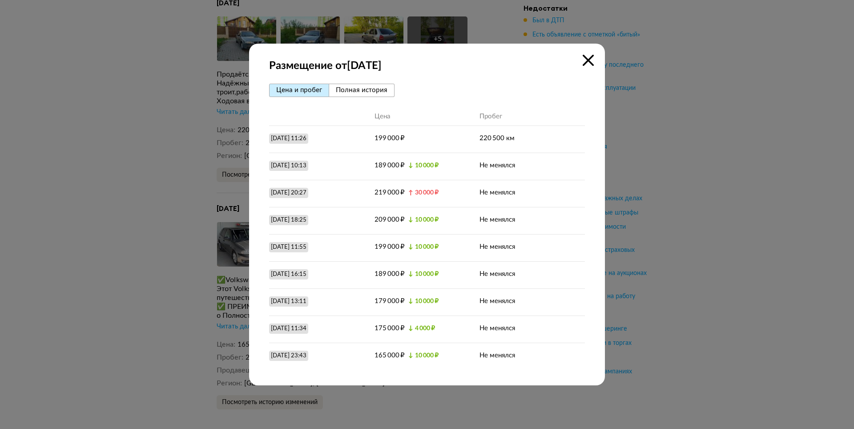
drag, startPoint x: 371, startPoint y: 135, endPoint x: 415, endPoint y: 134, distance: 44.0
click at [415, 134] on div "[DATE] 11:26 199 000 ₽ 220 500 км" at bounding box center [427, 138] width 316 height 27
drag, startPoint x: 373, startPoint y: 355, endPoint x: 418, endPoint y: 349, distance: 45.3
click at [412, 353] on div "165 000 ₽ ↓ 10 000 ₽" at bounding box center [406, 355] width 64 height 9
click at [589, 55] on icon at bounding box center [587, 60] width 11 height 11
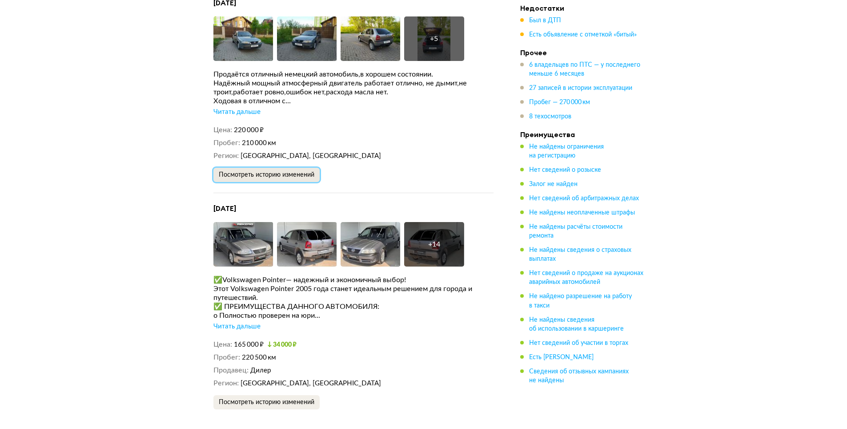
click at [287, 172] on span "Посмотреть историю изменений" at bounding box center [267, 175] width 96 height 6
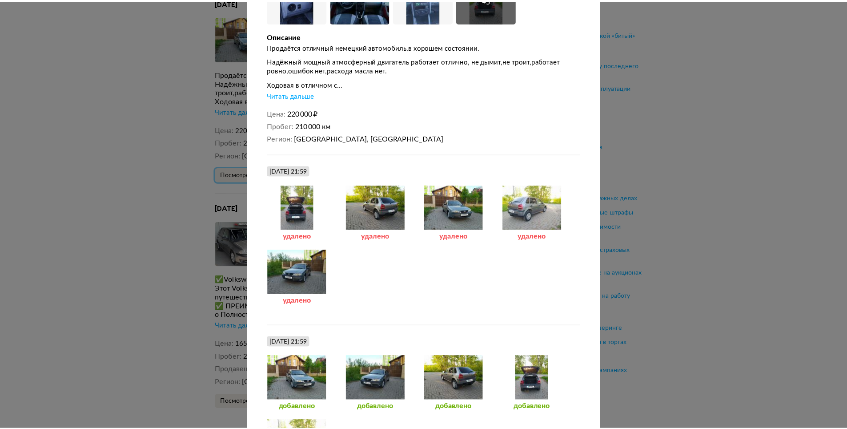
scroll to position [0, 0]
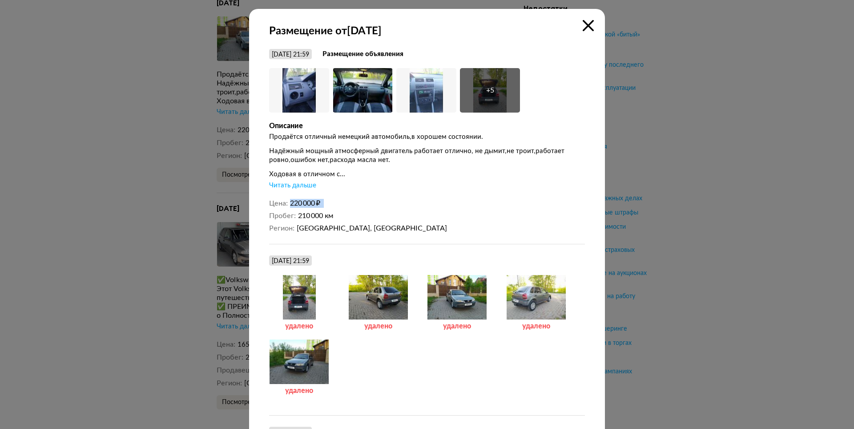
drag, startPoint x: 289, startPoint y: 202, endPoint x: 336, endPoint y: 201, distance: 47.6
click at [336, 201] on dd "220 000 ₽" at bounding box center [437, 203] width 295 height 9
click at [378, 190] on div "Продаётся отличный немецкий автомобиль,в хорошем состоянии. Надёжный мощный атм…" at bounding box center [427, 161] width 316 height 57
click at [586, 26] on icon at bounding box center [587, 25] width 11 height 11
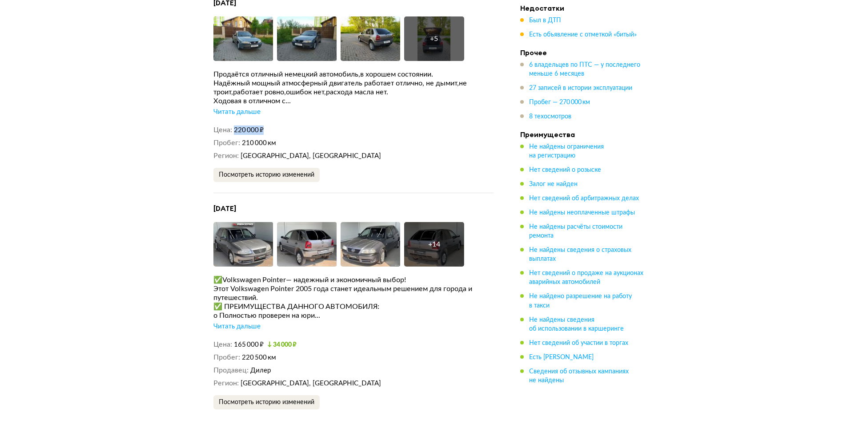
drag, startPoint x: 255, startPoint y: 105, endPoint x: 234, endPoint y: 108, distance: 21.6
click at [234, 125] on dd "220 000 ₽" at bounding box center [364, 129] width 260 height 9
click at [234, 127] on span "220 000 ₽" at bounding box center [249, 130] width 30 height 7
drag, startPoint x: 234, startPoint y: 108, endPoint x: 271, endPoint y: 108, distance: 36.9
click at [271, 125] on dd "220 000 ₽" at bounding box center [364, 129] width 260 height 9
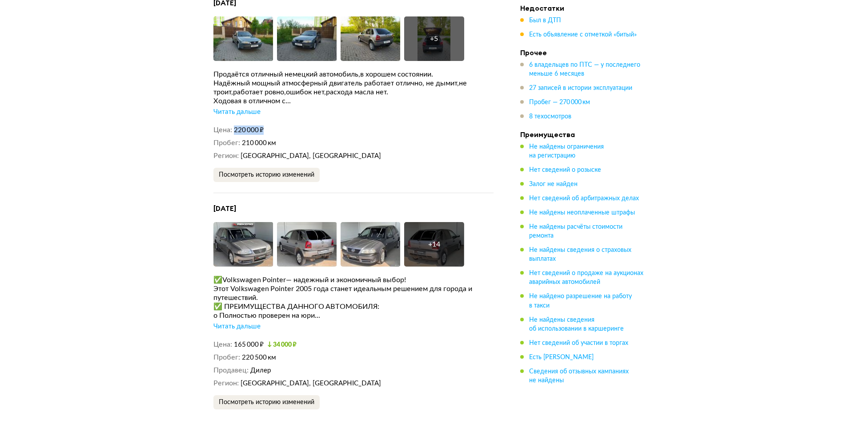
click at [270, 125] on dd "220 000 ₽" at bounding box center [364, 129] width 260 height 9
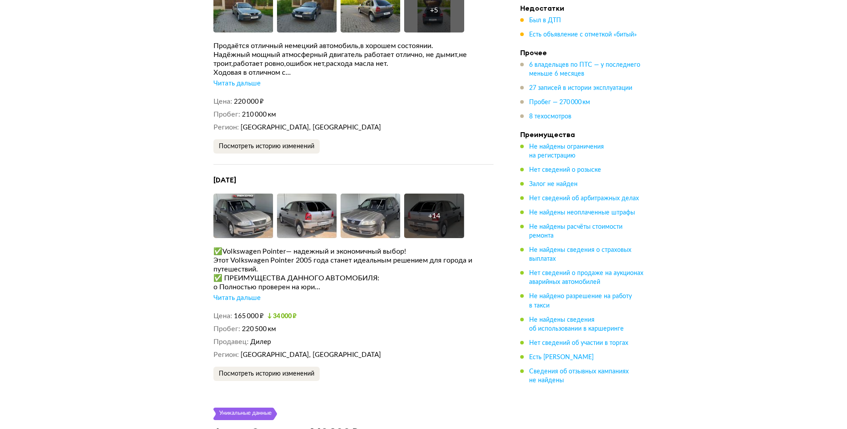
scroll to position [3290, 0]
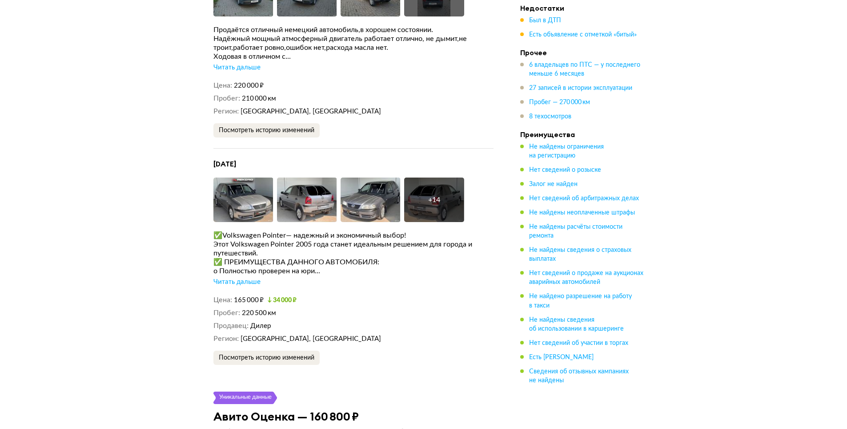
click at [243, 277] on div "Читать дальше" at bounding box center [236, 281] width 47 height 9
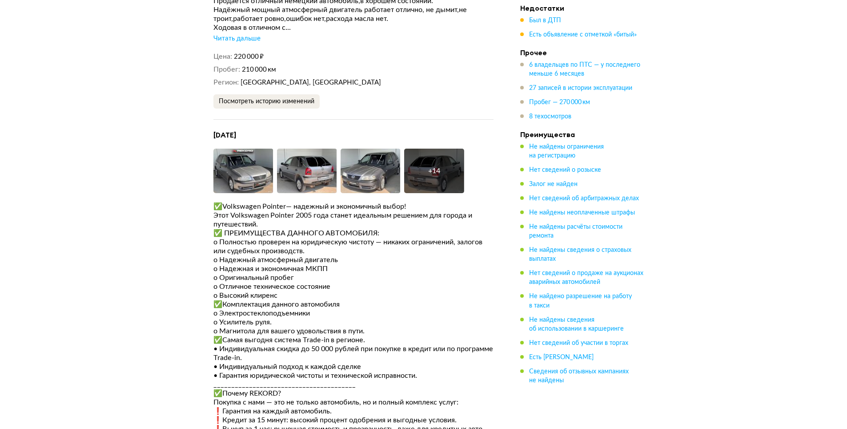
scroll to position [3335, 0]
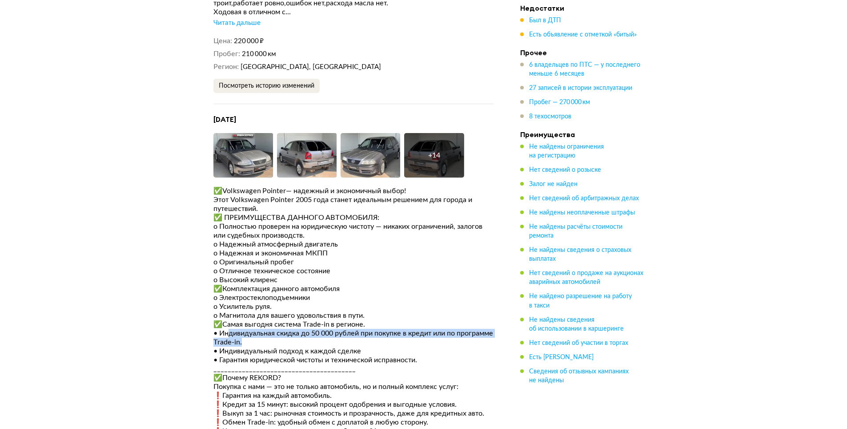
drag, startPoint x: 228, startPoint y: 309, endPoint x: 464, endPoint y: 318, distance: 236.3
click at [464, 329] on div "• Индивидуальная скидка до 50 000 рублей при покупке в кредит или по программе …" at bounding box center [353, 338] width 280 height 18
click at [347, 329] on div "• Индивидуальная скидка до 50 000 рублей при покупке в кредит или по программе …" at bounding box center [353, 338] width 280 height 18
drag, startPoint x: 296, startPoint y: 316, endPoint x: 215, endPoint y: 312, distance: 80.6
click at [215, 329] on div "• Индивидуальная скидка до 50 000 рублей при покупке в кредит или по программе …" at bounding box center [353, 338] width 280 height 18
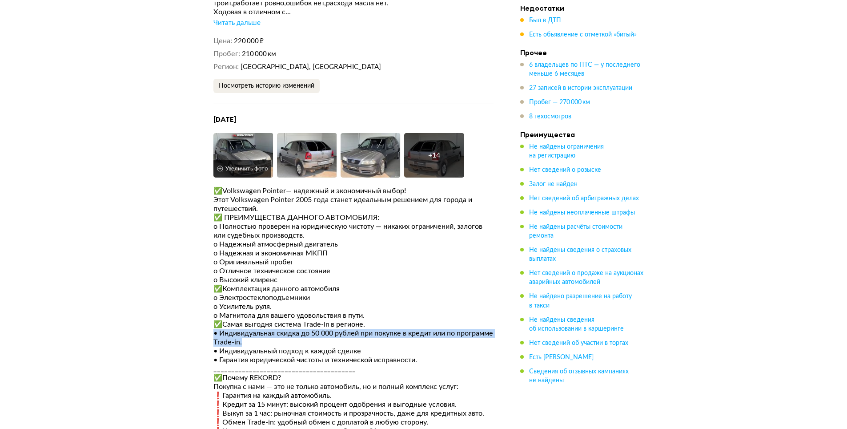
click at [252, 133] on img at bounding box center [243, 155] width 60 height 44
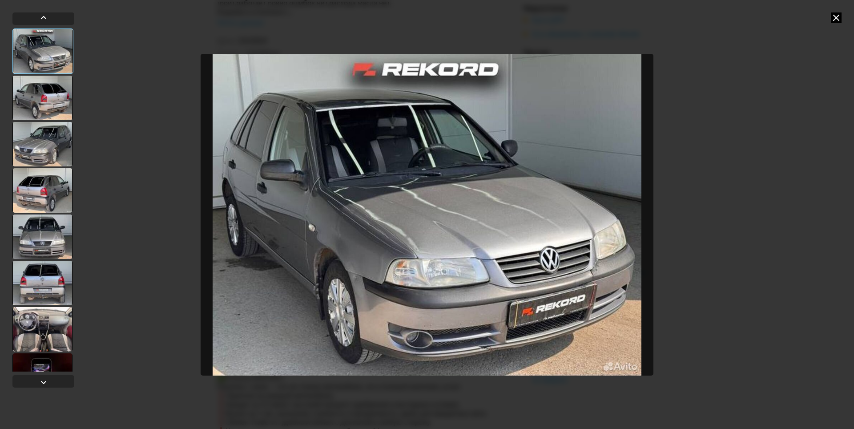
click at [837, 15] on icon at bounding box center [836, 17] width 11 height 11
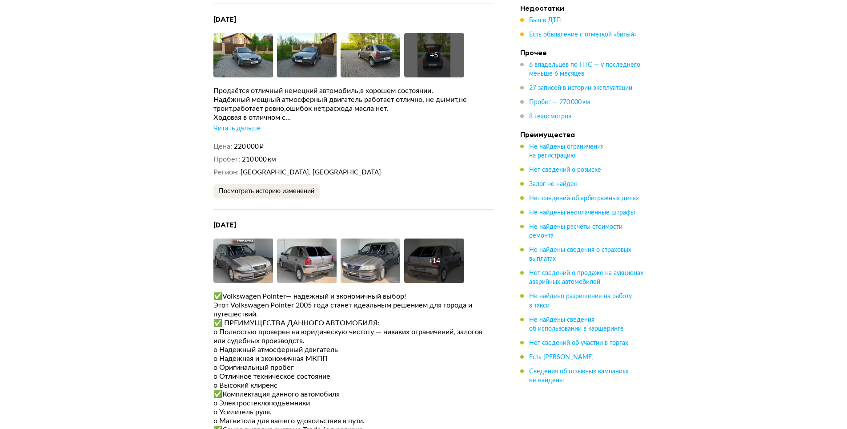
scroll to position [3246, 0]
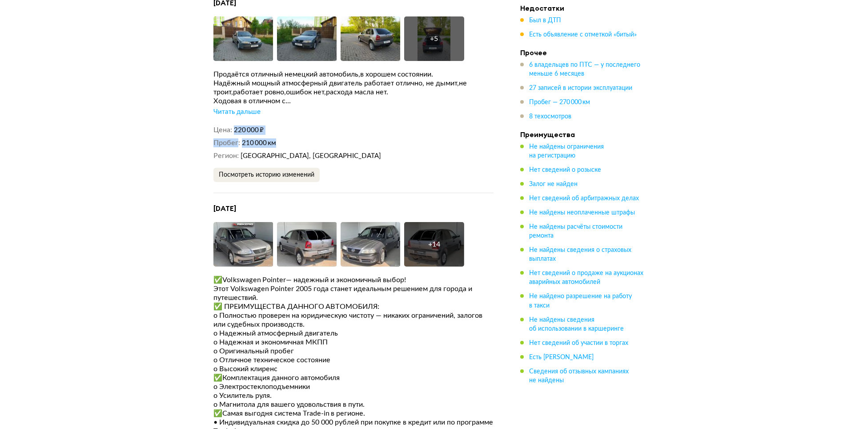
drag, startPoint x: 235, startPoint y: 108, endPoint x: 294, endPoint y: 116, distance: 60.2
click at [291, 125] on div "Цена 220 000 ₽ Пробег 210 000 км Регион [GEOGRAPHIC_DATA], [GEOGRAPHIC_DATA]" at bounding box center [353, 142] width 280 height 35
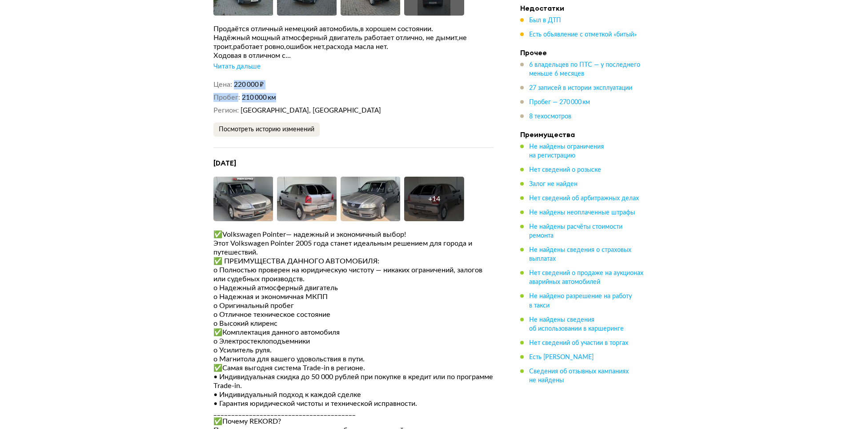
scroll to position [3513, 0]
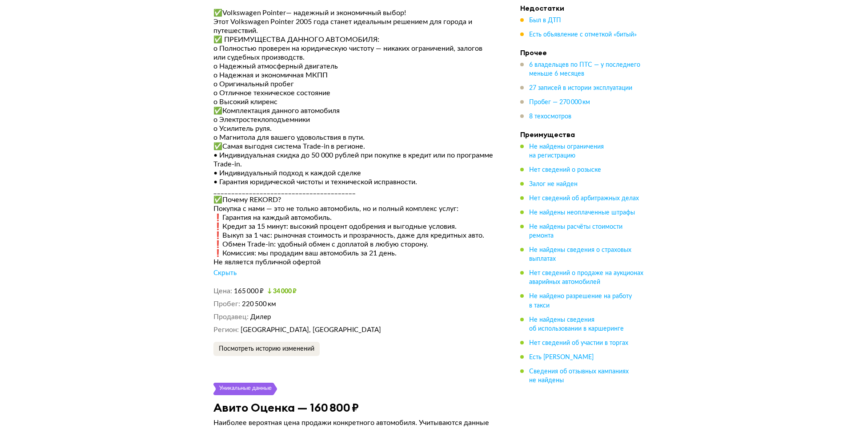
click at [390, 312] on dd "Дилер" at bounding box center [371, 316] width 243 height 9
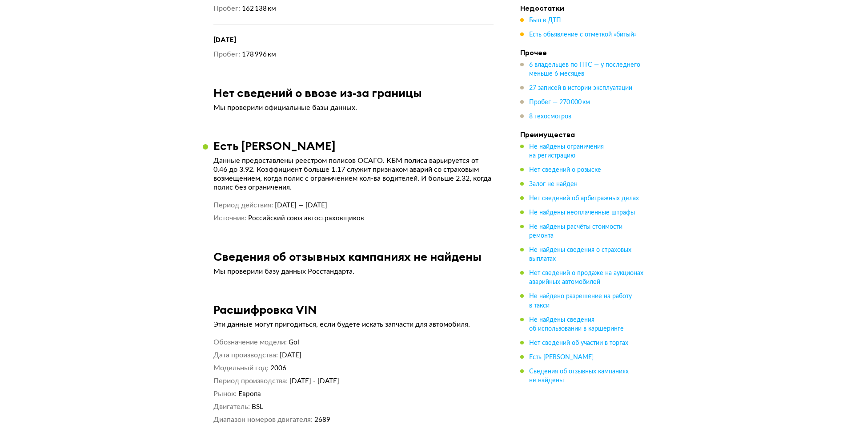
scroll to position [6714, 0]
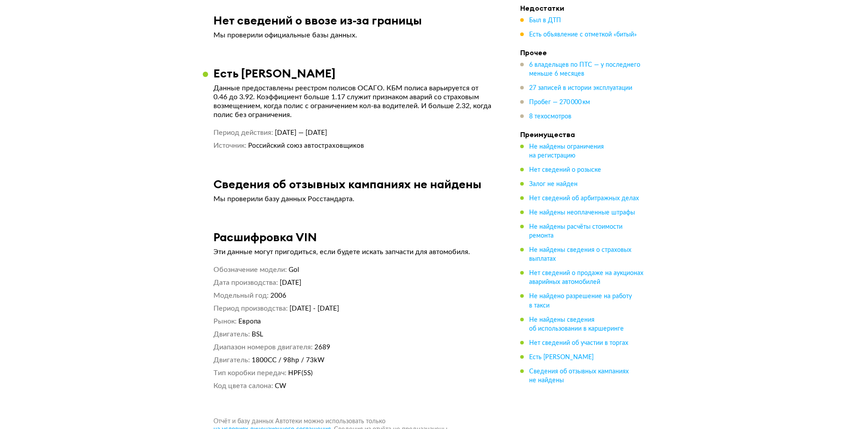
drag, startPoint x: 340, startPoint y: 112, endPoint x: 404, endPoint y: 110, distance: 64.1
click at [404, 128] on dd "[DATE] — [DATE]" at bounding box center [384, 132] width 219 height 9
drag, startPoint x: 343, startPoint y: 116, endPoint x: 398, endPoint y: 115, distance: 54.7
click at [398, 128] on dd "[DATE] — [DATE]" at bounding box center [384, 132] width 219 height 9
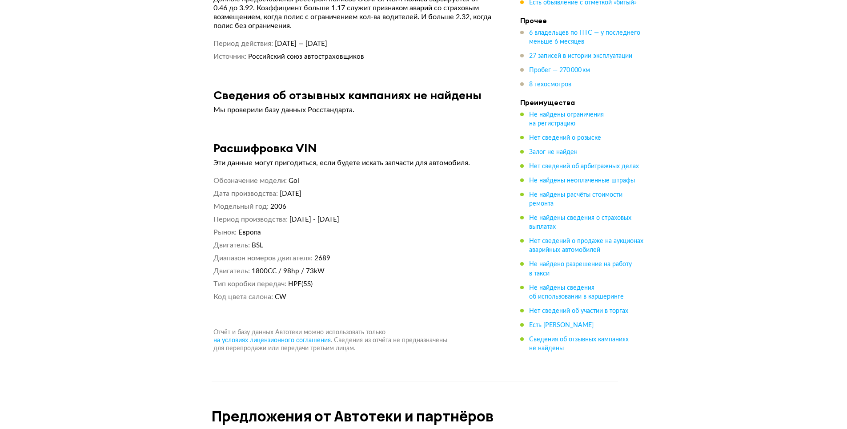
scroll to position [6759, 0]
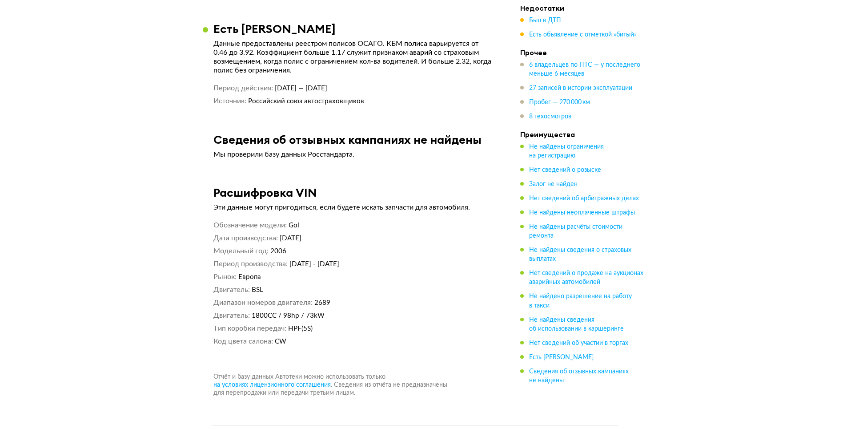
drag, startPoint x: 337, startPoint y: 70, endPoint x: 390, endPoint y: 68, distance: 53.4
click at [327, 85] on span "[DATE] — [DATE]" at bounding box center [301, 88] width 52 height 7
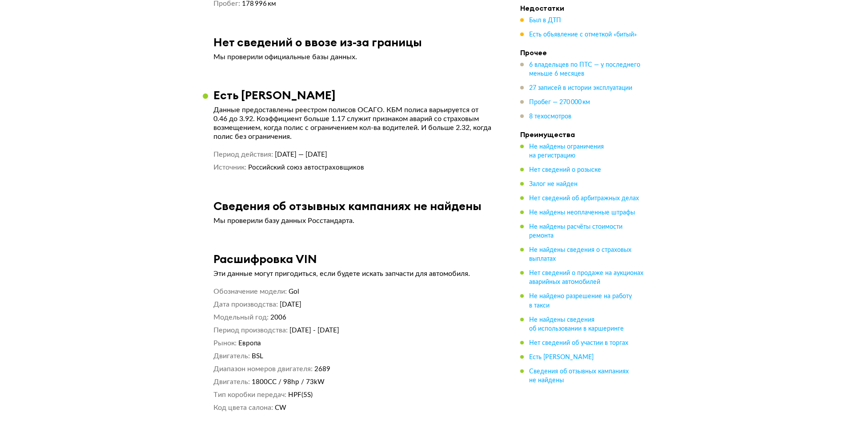
scroll to position [6581, 0]
